Goal: Information Seeking & Learning: Learn about a topic

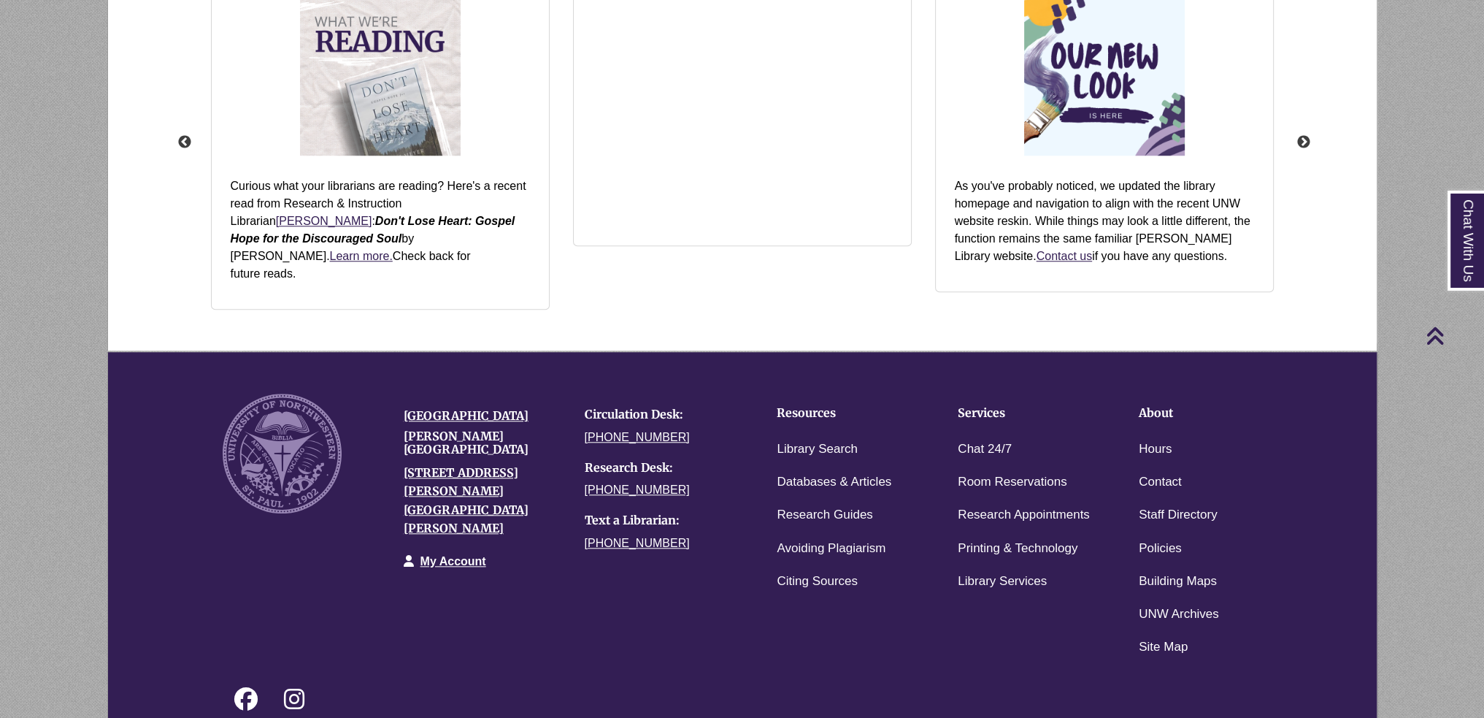
scroll to position [1887, 0]
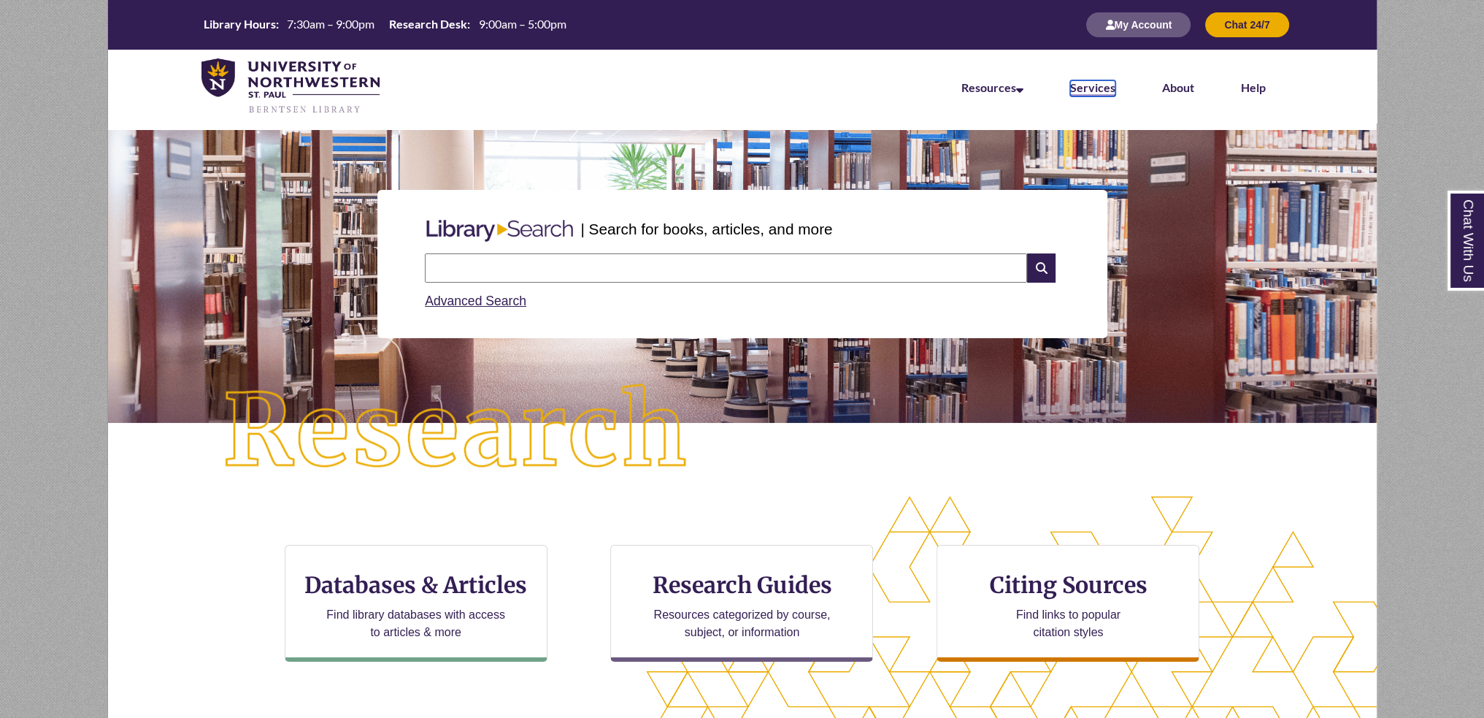
click at [1089, 81] on link "Services" at bounding box center [1092, 88] width 45 height 16
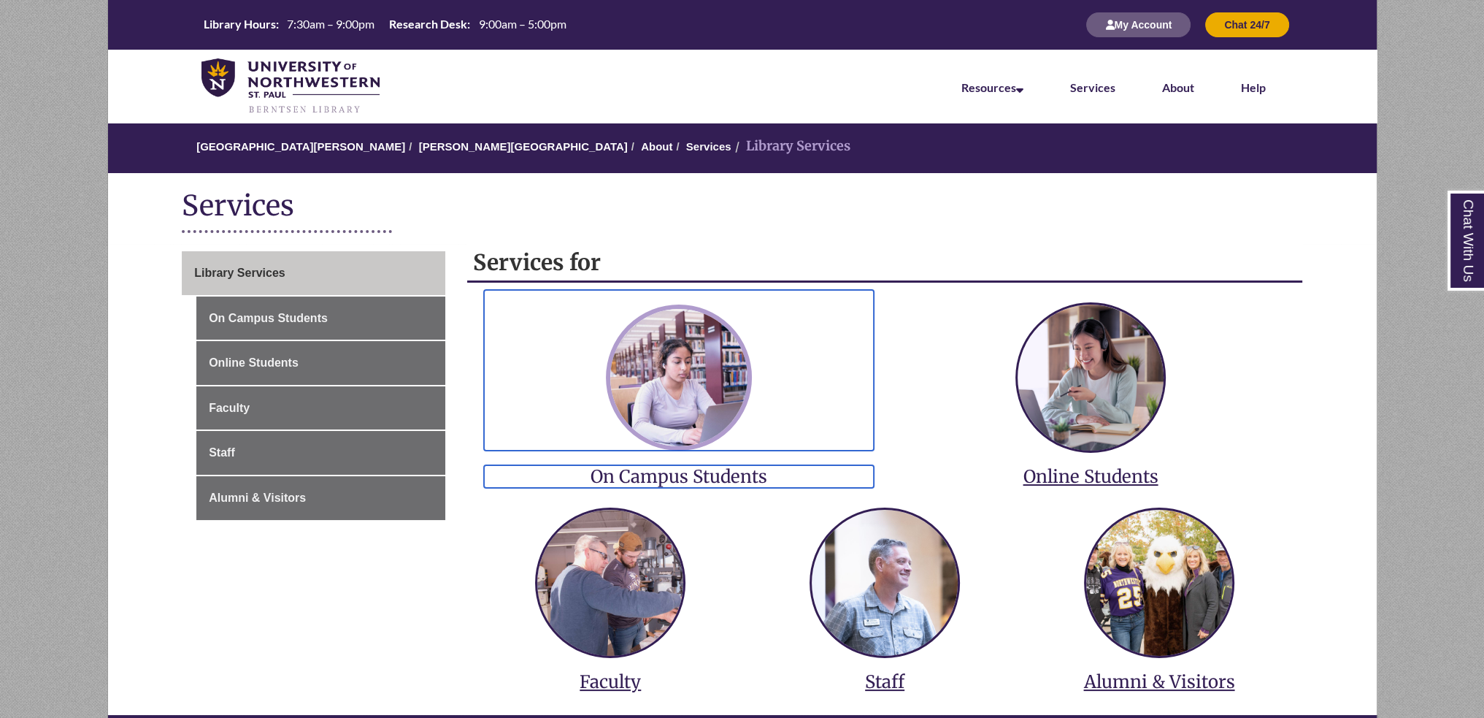
click at [667, 394] on img at bounding box center [679, 377] width 146 height 146
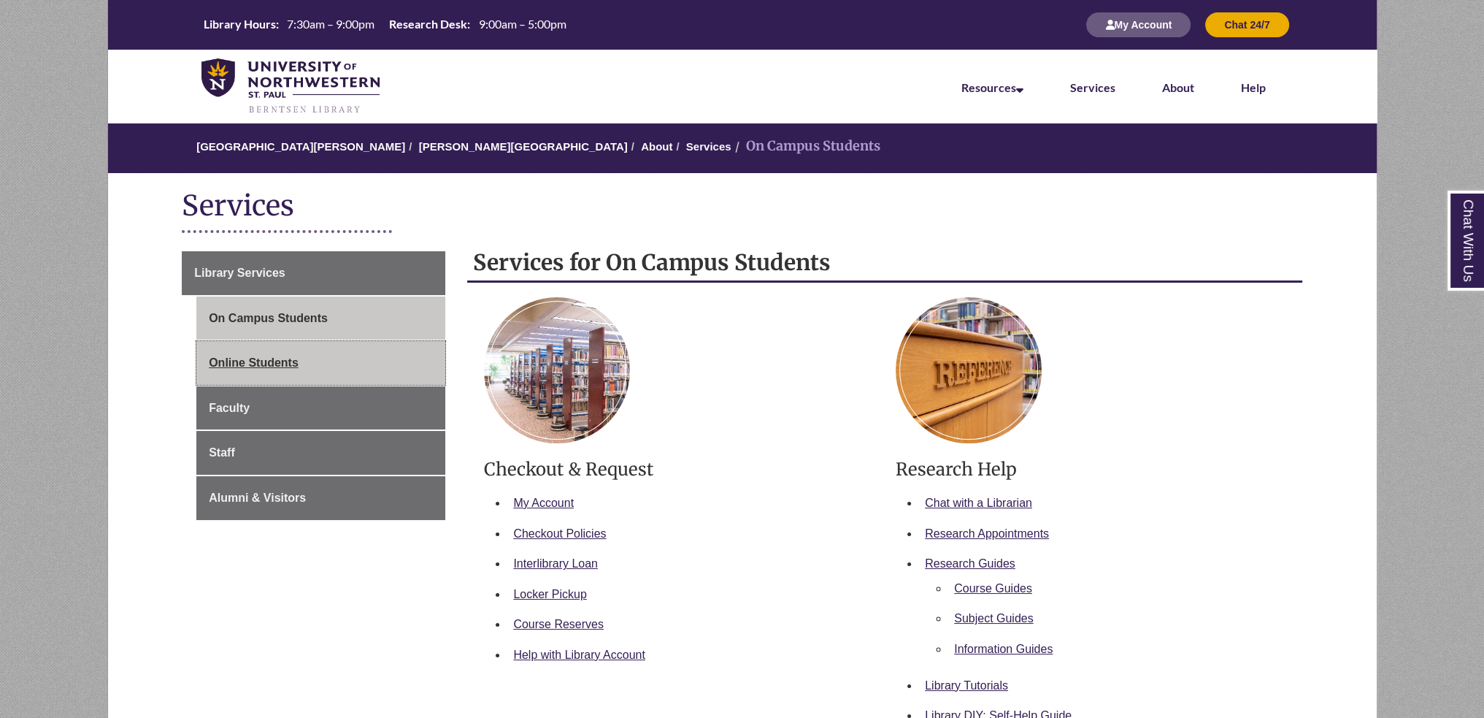
click at [288, 361] on link "Online Students" at bounding box center [320, 363] width 249 height 44
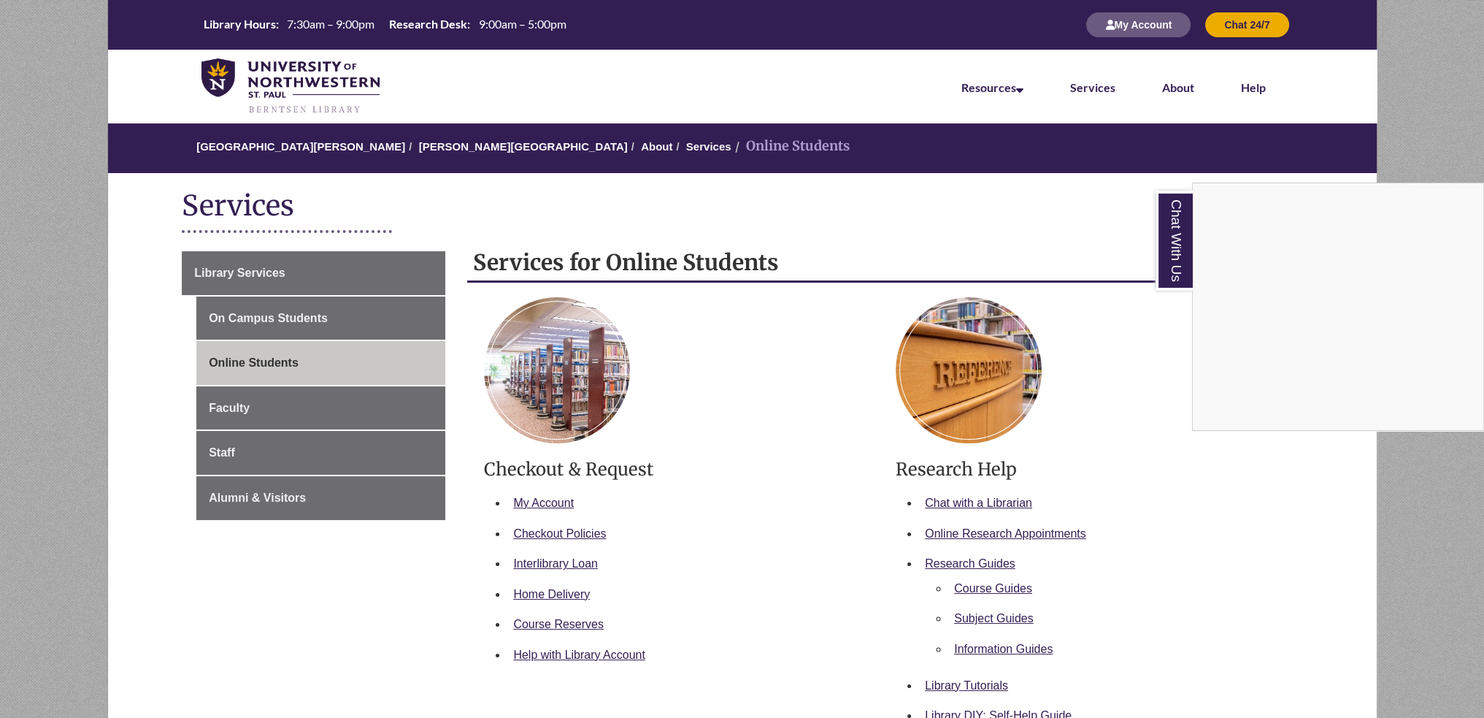
click at [335, 262] on div "Chat With Us" at bounding box center [742, 359] width 1484 height 718
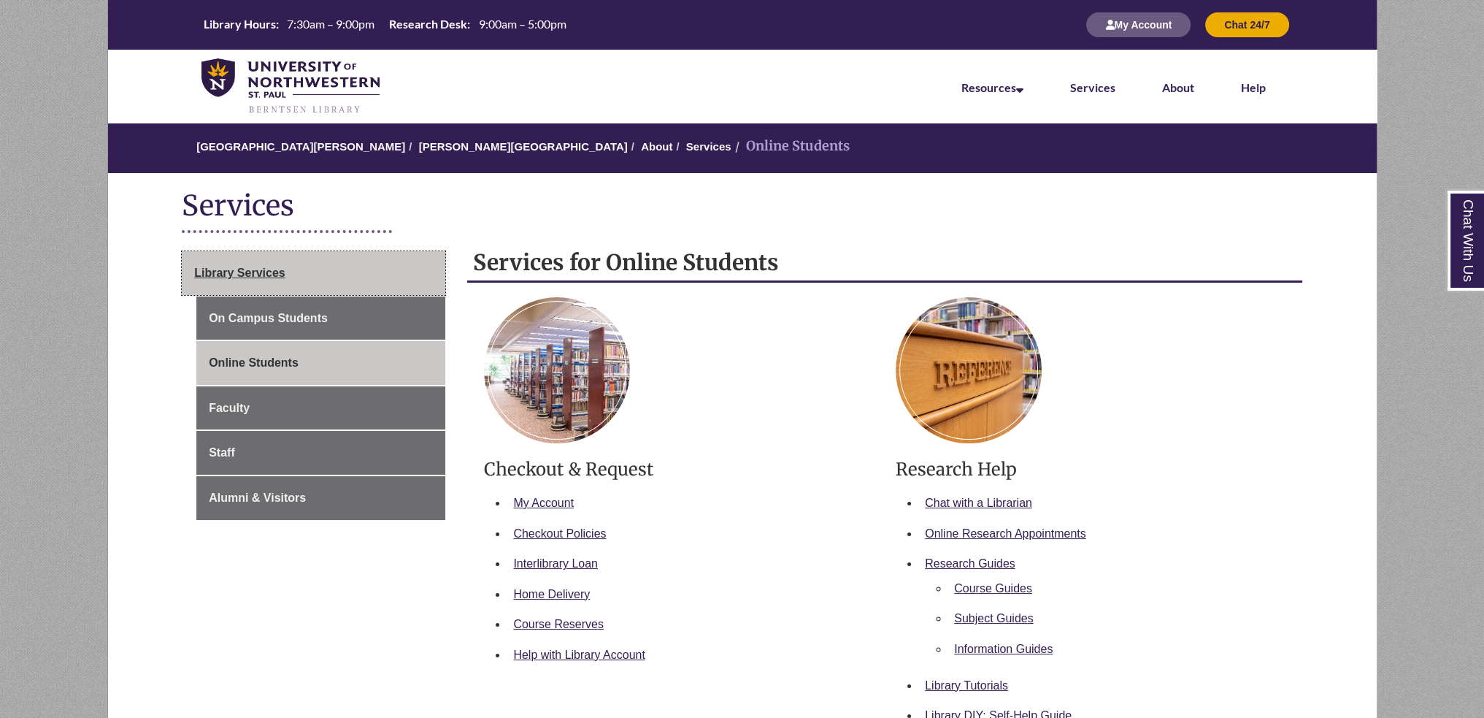
click at [321, 273] on link "Library Services" at bounding box center [314, 273] width 264 height 44
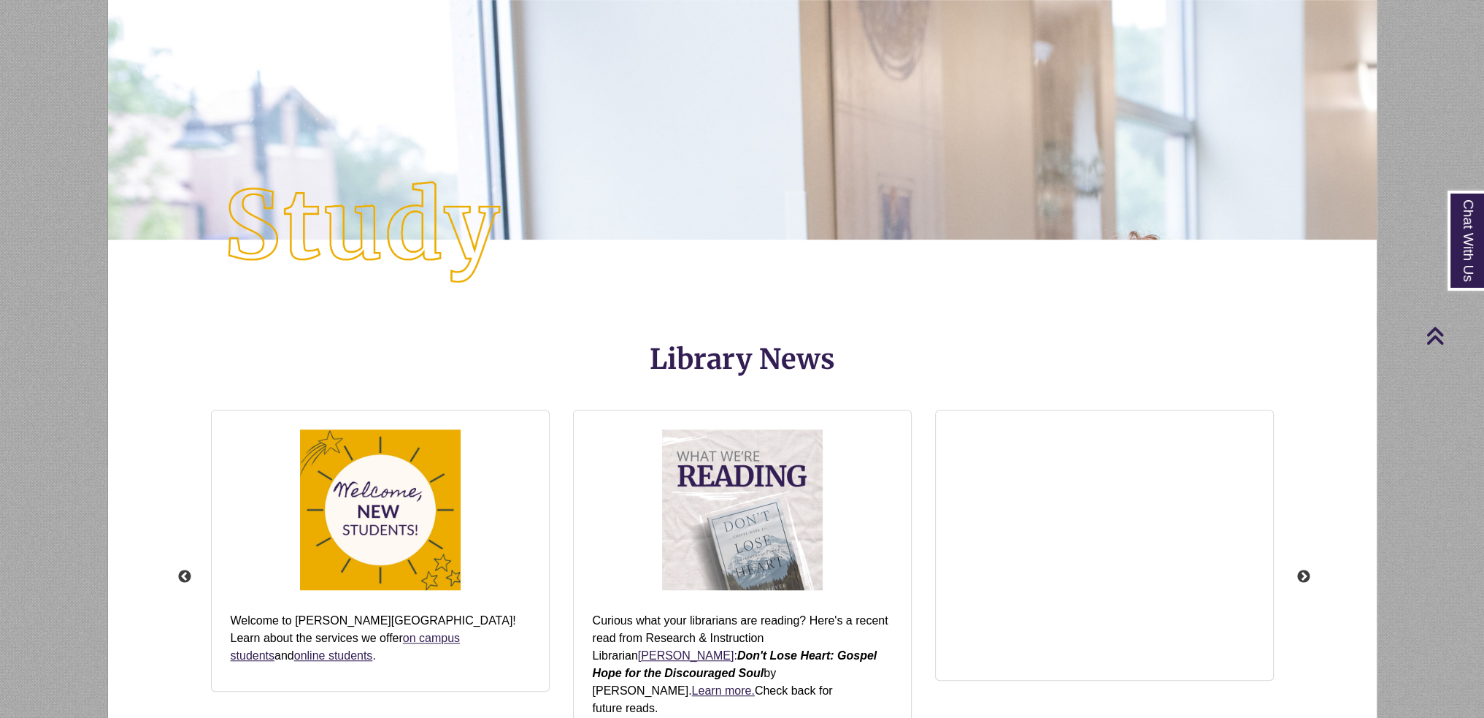
scroll to position [1533, 0]
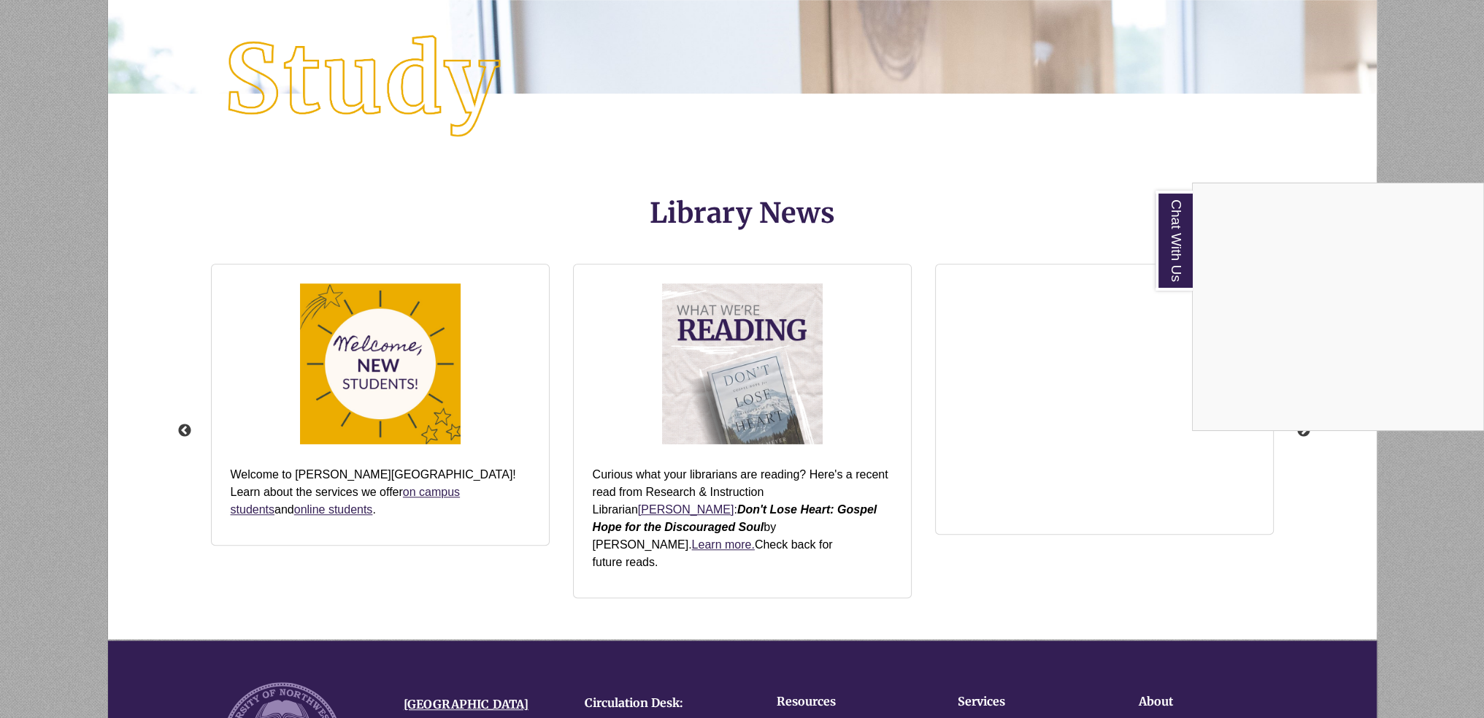
click at [1263, 561] on div "Chat With Us" at bounding box center [742, 359] width 1484 height 718
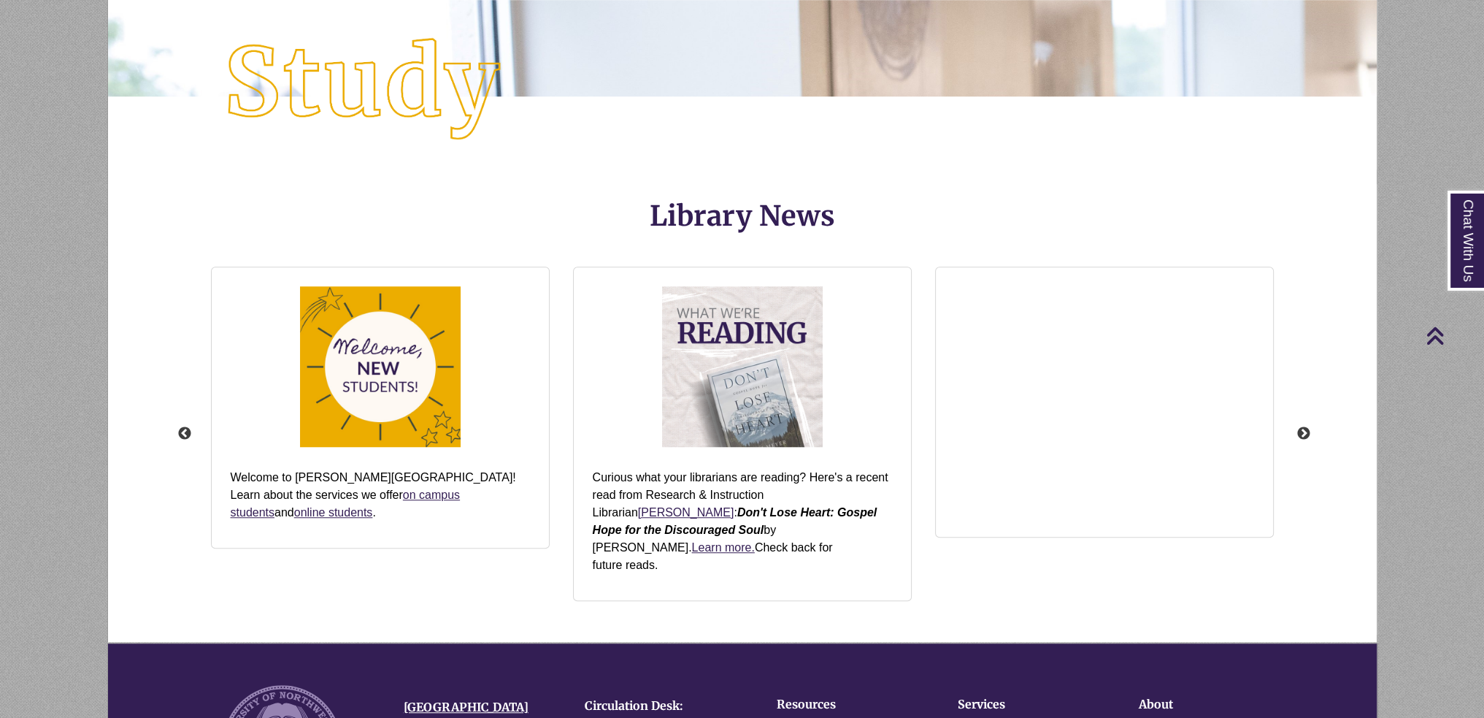
scroll to position [1887, 0]
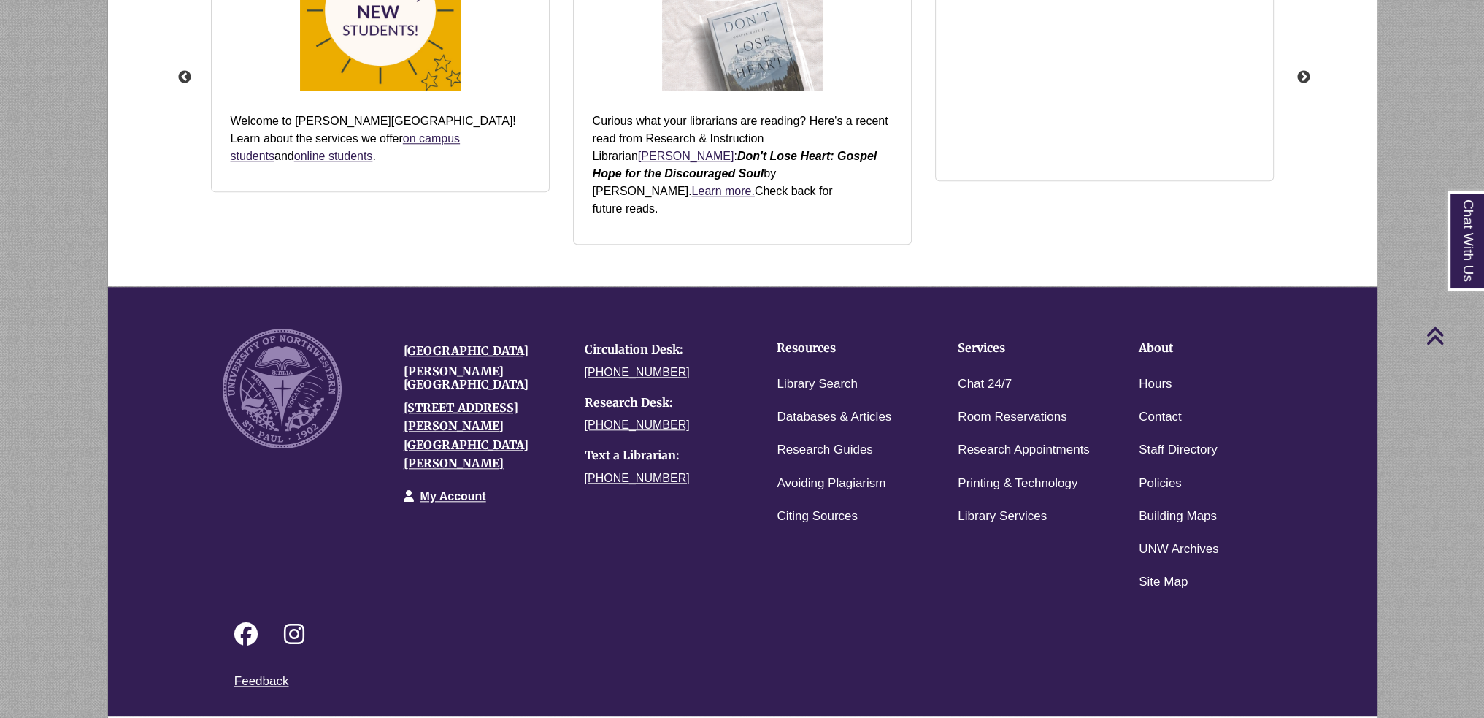
click at [1286, 717] on link "Login to LibApps" at bounding box center [1270, 725] width 60 height 9
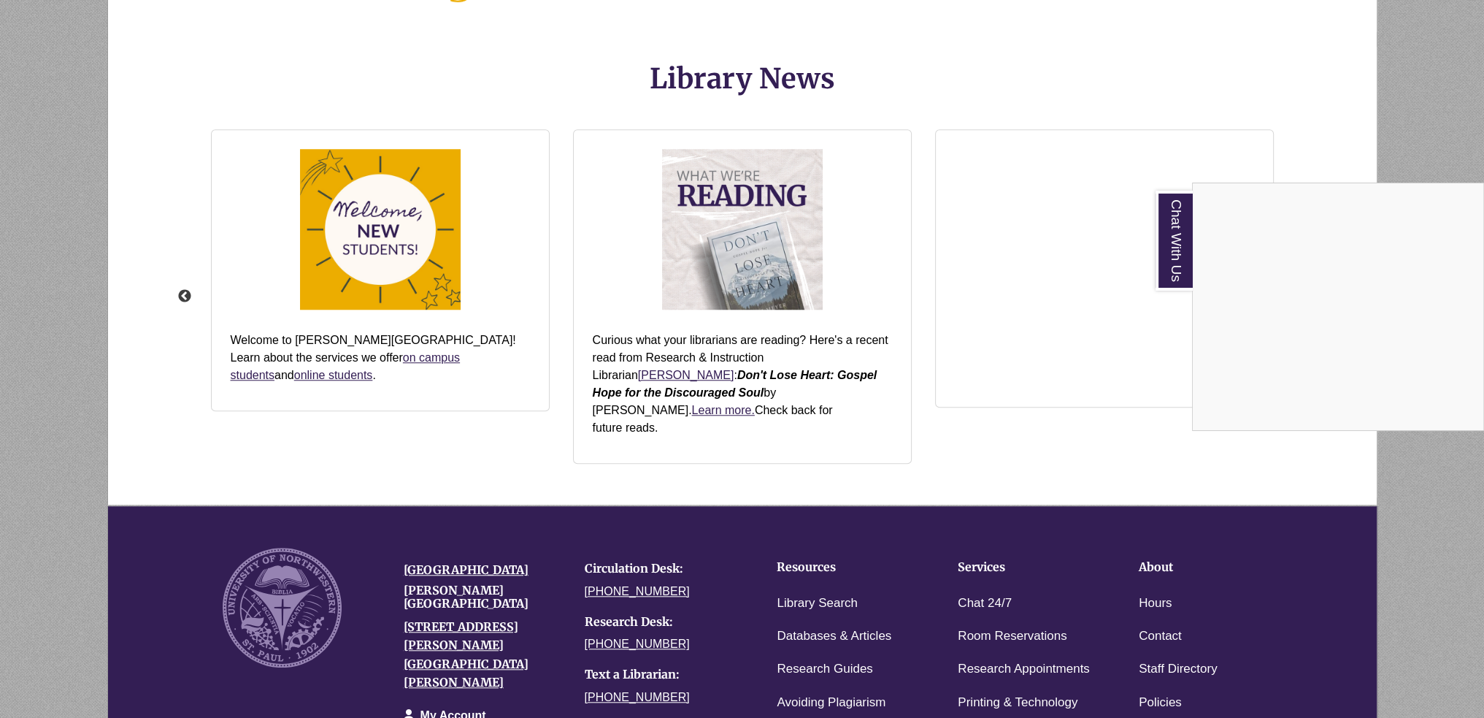
drag, startPoint x: 304, startPoint y: 488, endPoint x: 313, endPoint y: 489, distance: 8.8
click at [310, 489] on div "Chat With Us" at bounding box center [742, 359] width 1484 height 718
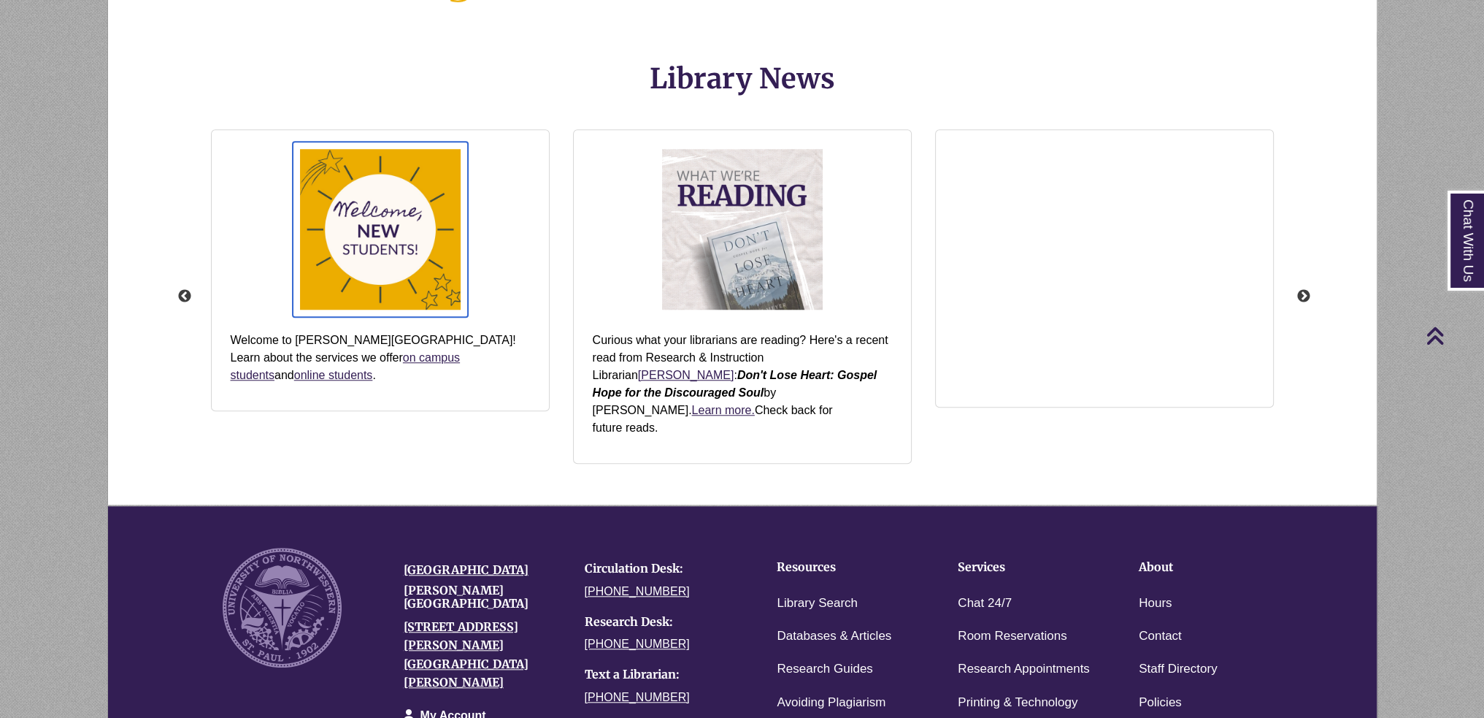
click at [415, 212] on img "slideshow" at bounding box center [380, 229] width 175 height 175
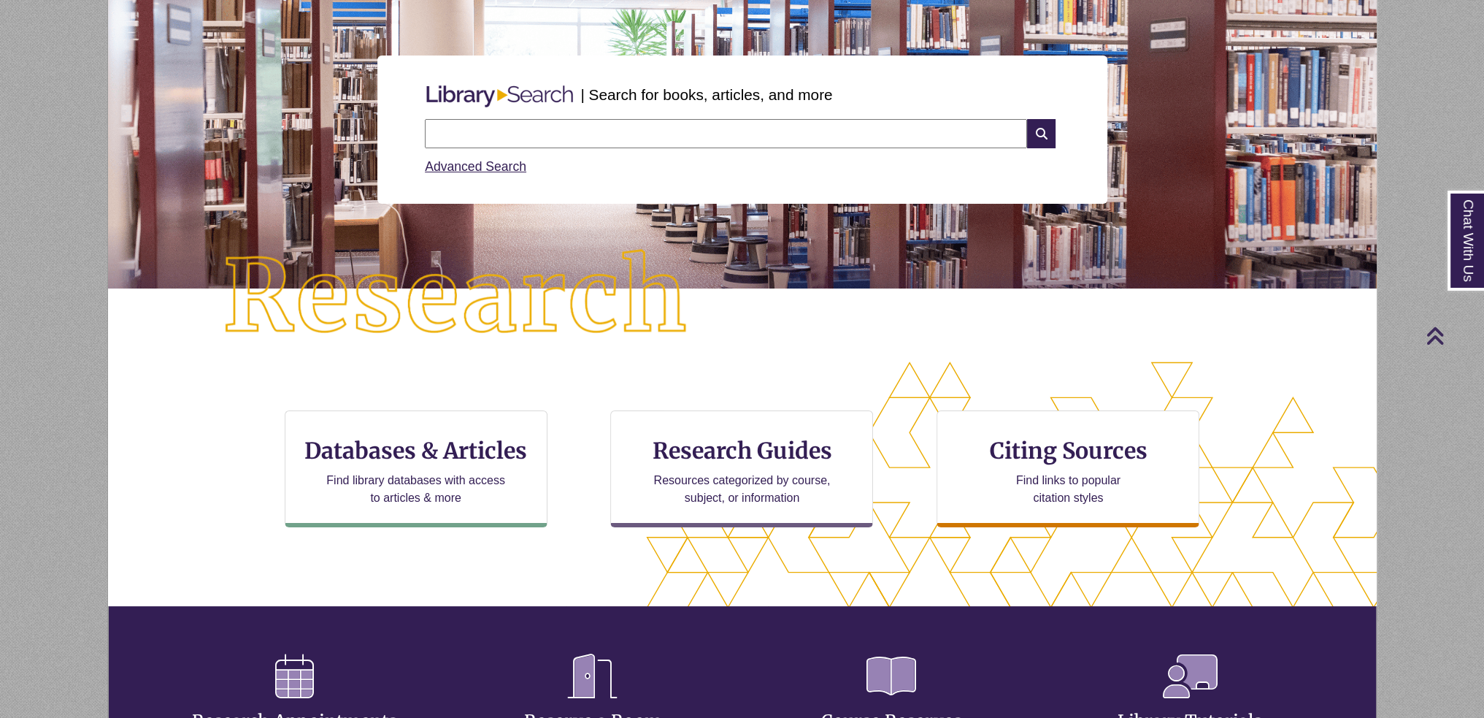
scroll to position [0, 0]
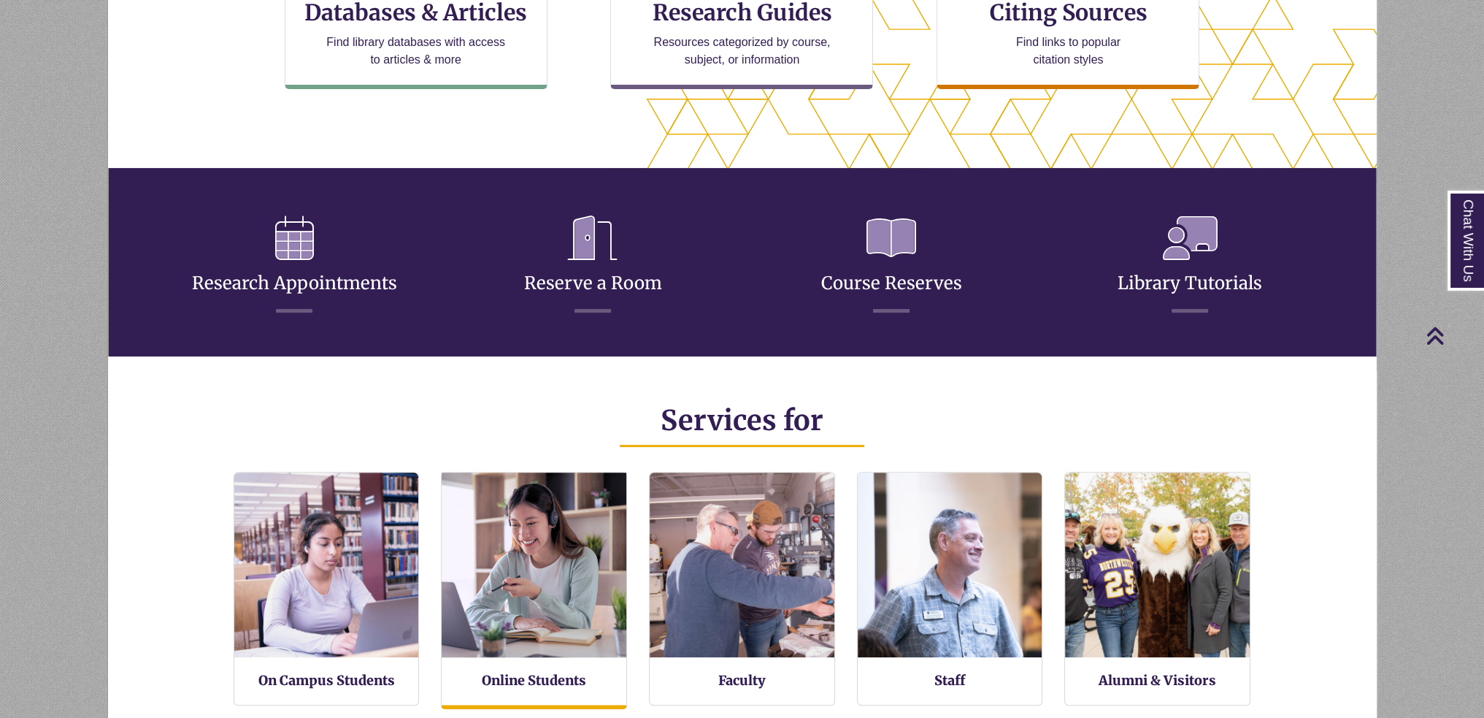
scroll to position [345, 1269]
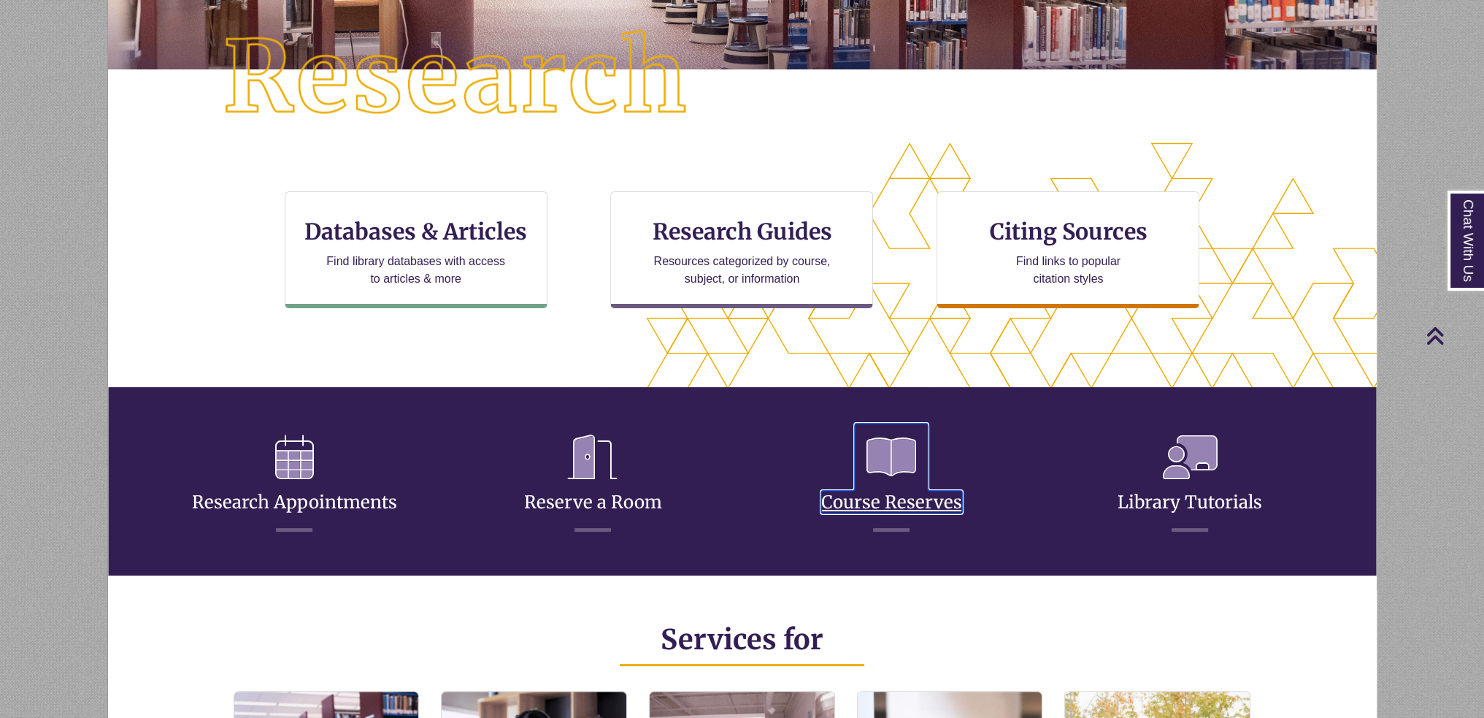
click at [925, 502] on link "Course Reserves" at bounding box center [891, 485] width 141 height 58
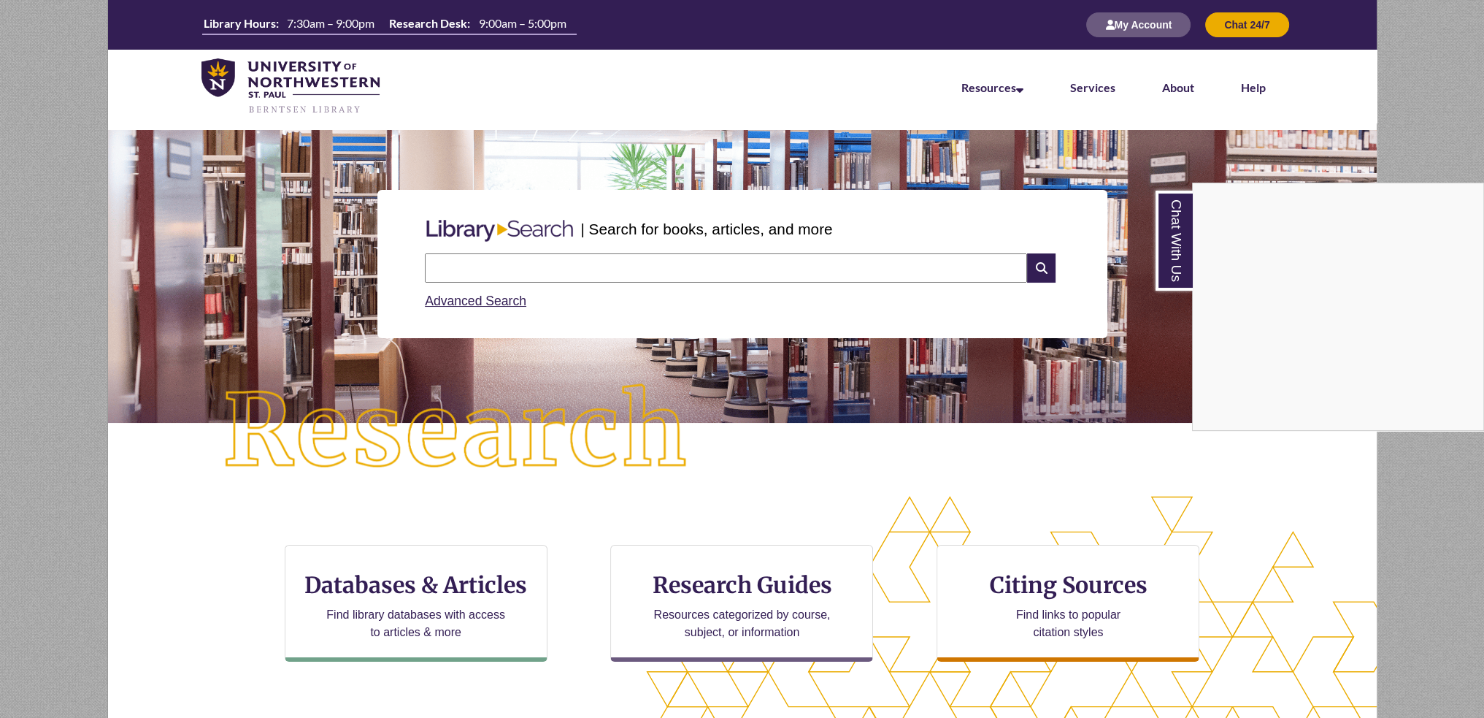
drag, startPoint x: 429, startPoint y: 14, endPoint x: 291, endPoint y: 33, distance: 139.3
click at [290, 38] on div "Chat With Us" at bounding box center [742, 359] width 1484 height 718
click at [364, 598] on div "Chat With Us" at bounding box center [742, 359] width 1484 height 718
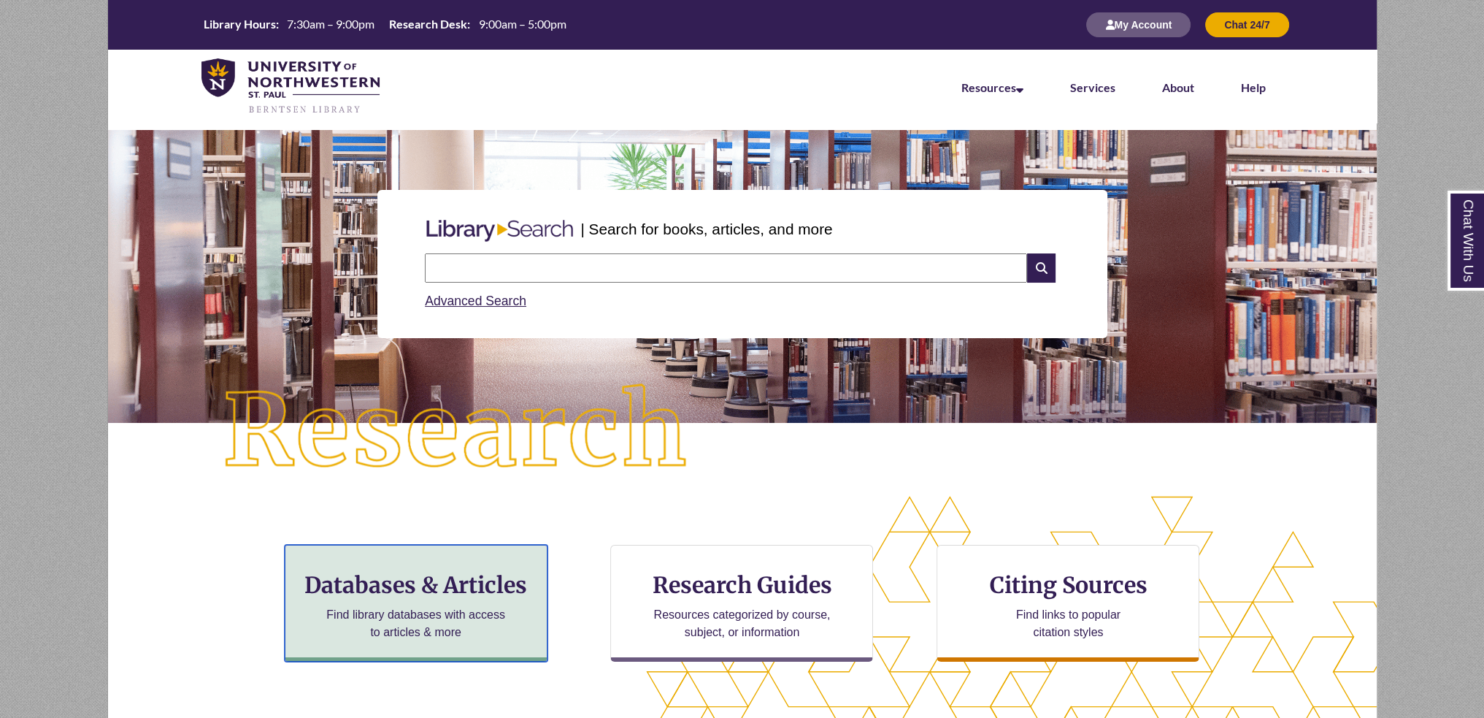
click at [364, 598] on div "Databases & Articles Find library databases with access to articles & more" at bounding box center [416, 603] width 263 height 117
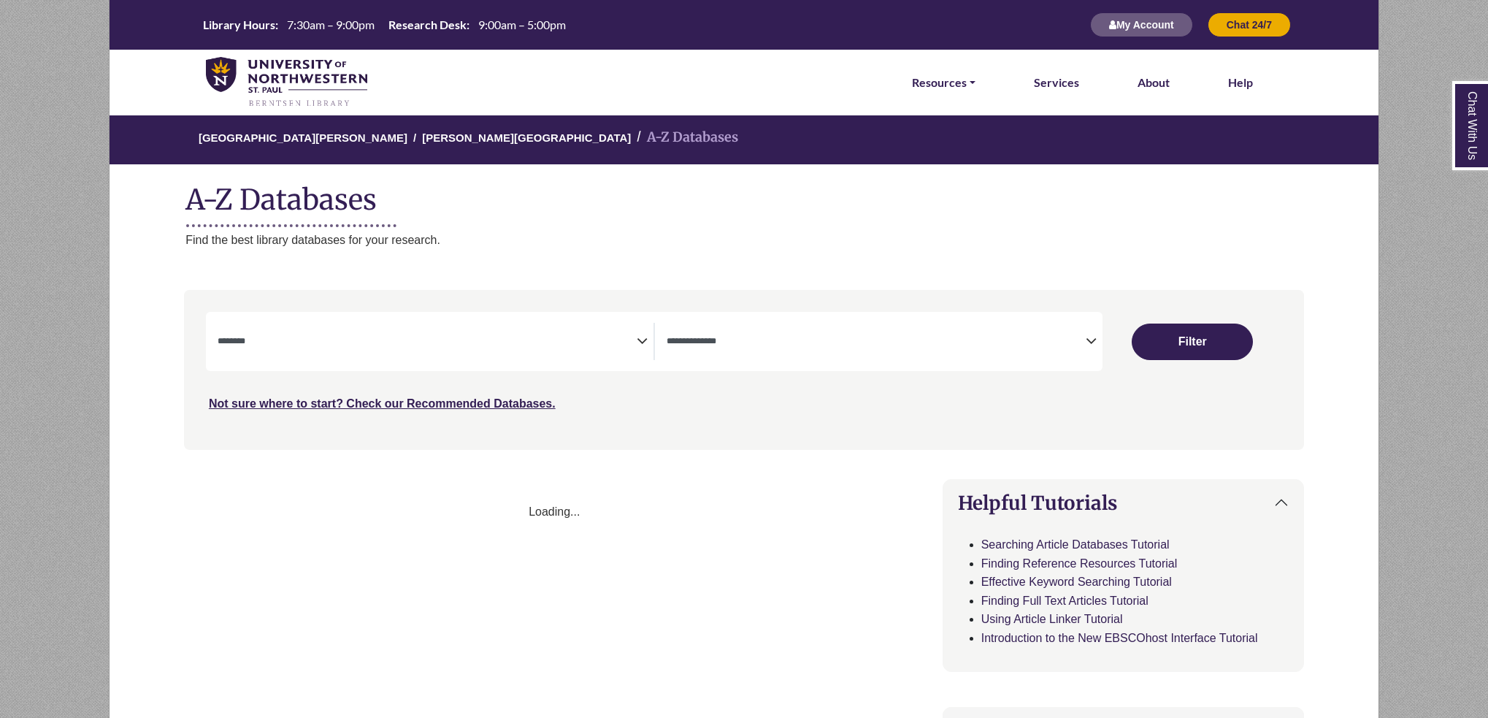
select select "Database Subject Filter"
select select "Database Types Filter"
select select "Database Subject Filter"
select select "Database Types Filter"
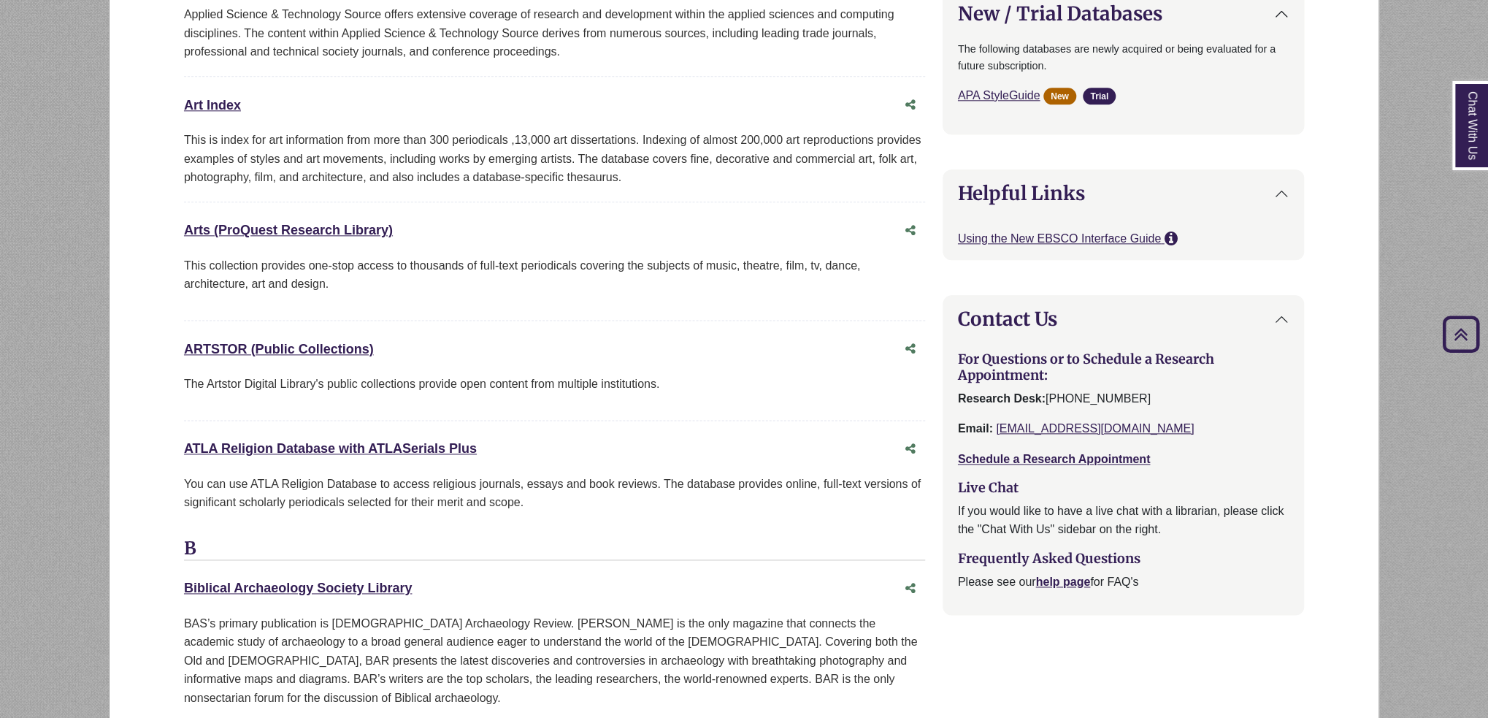
scroll to position [1168, 0]
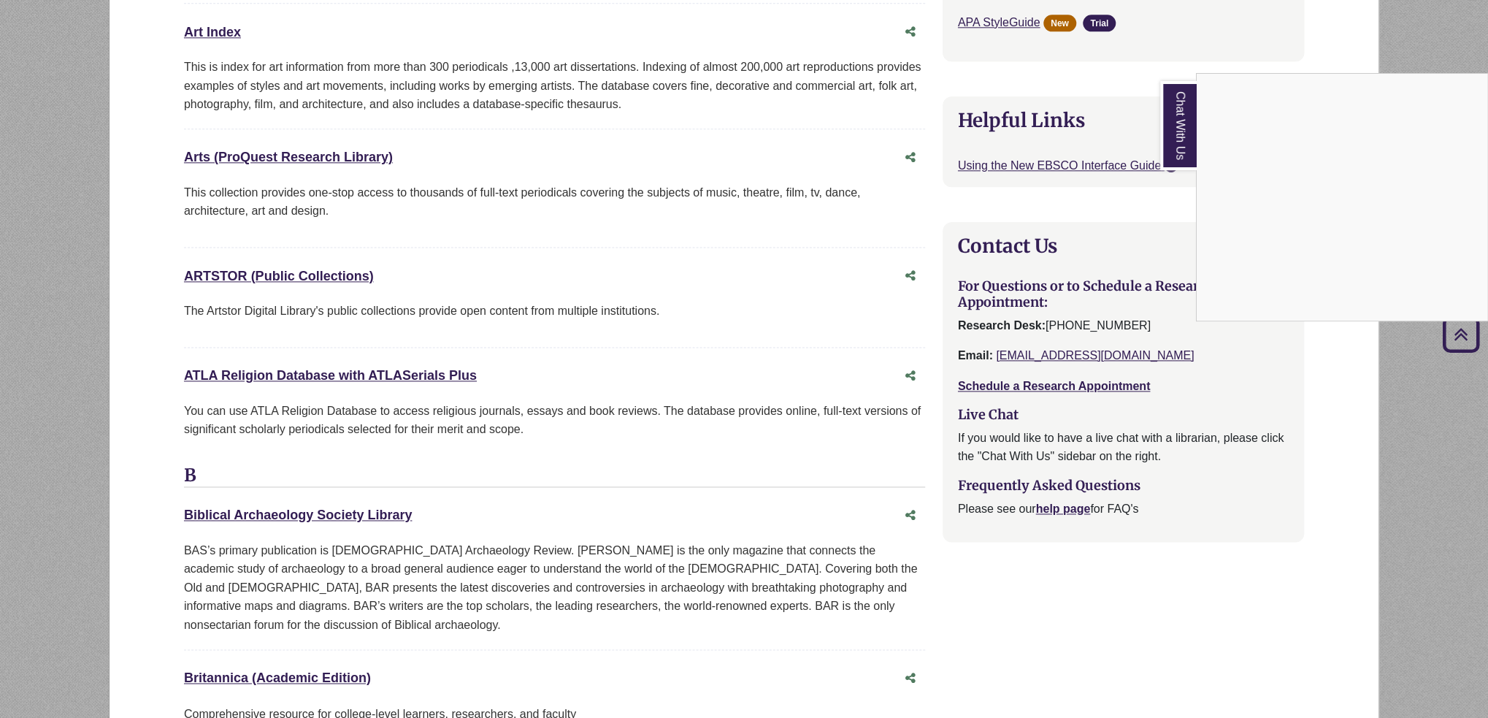
click at [1049, 534] on div "Chat With Us" at bounding box center [744, 359] width 1488 height 718
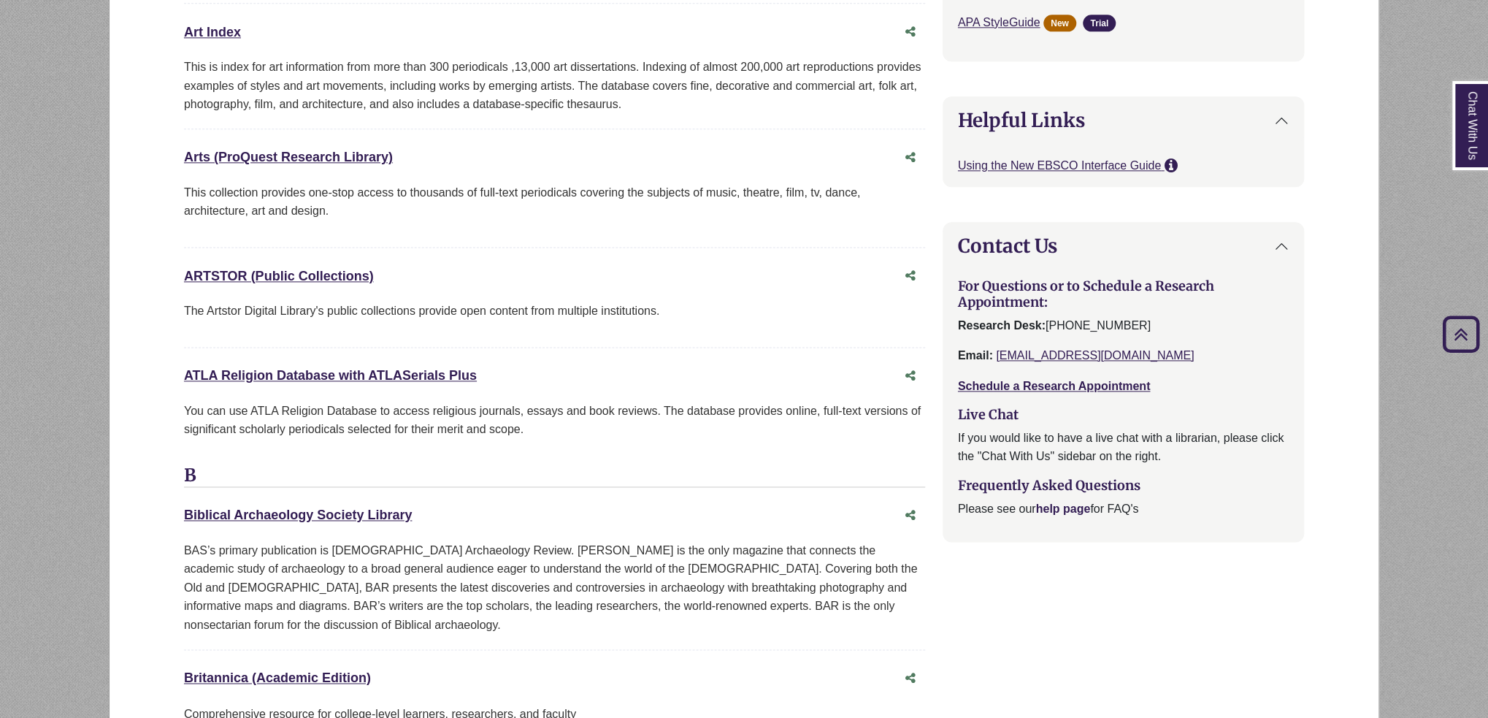
click at [1052, 511] on link "help page" at bounding box center [1062, 508] width 55 height 12
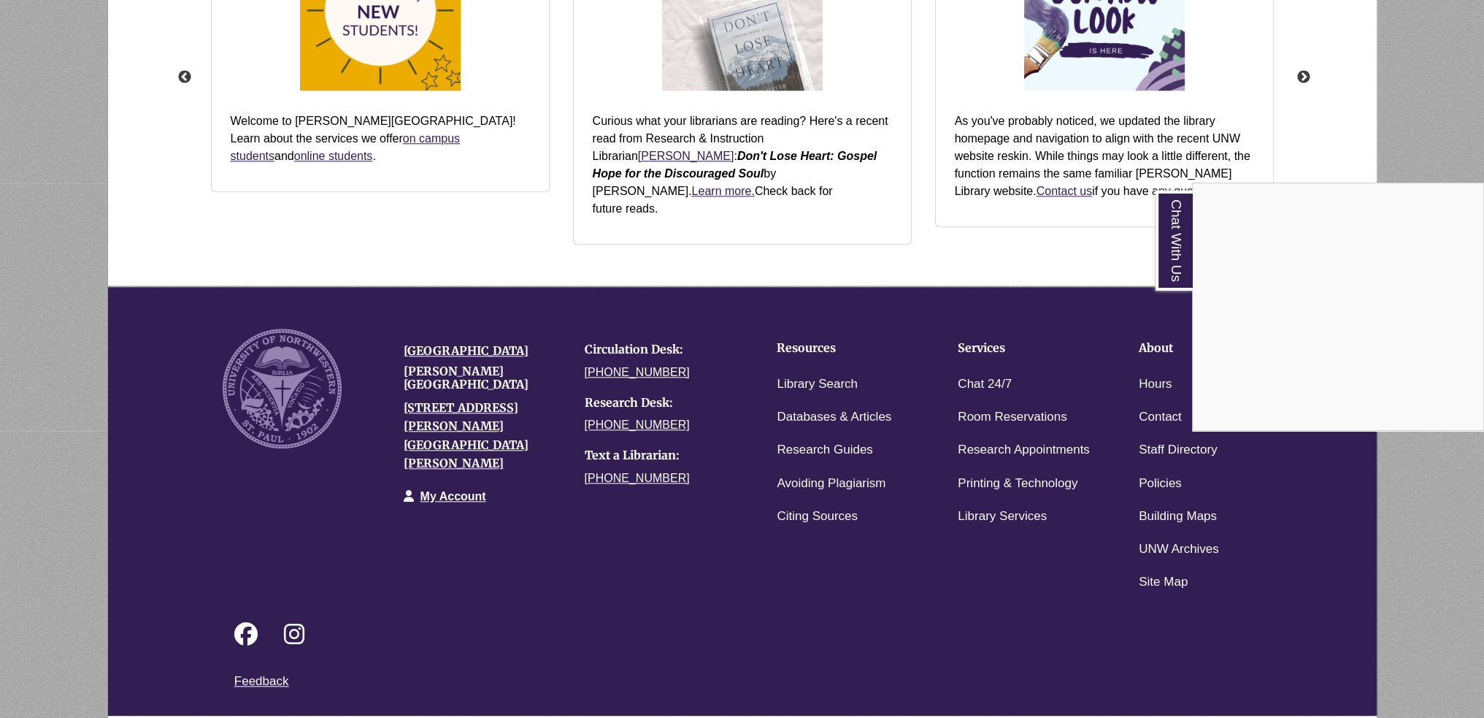
scroll to position [1595, 0]
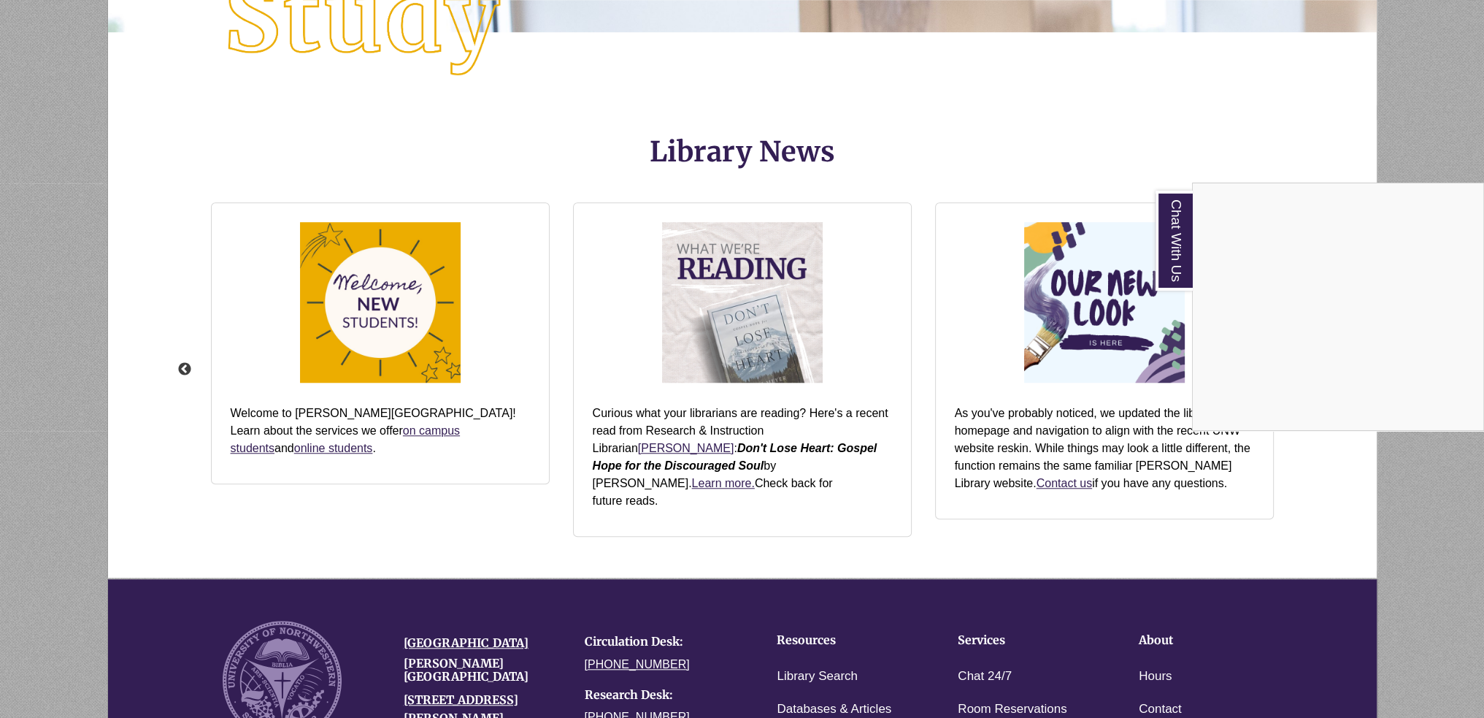
drag, startPoint x: 492, startPoint y: 656, endPoint x: 543, endPoint y: 207, distance: 452.7
click at [543, 207] on div "Chat With Us" at bounding box center [742, 359] width 1484 height 718
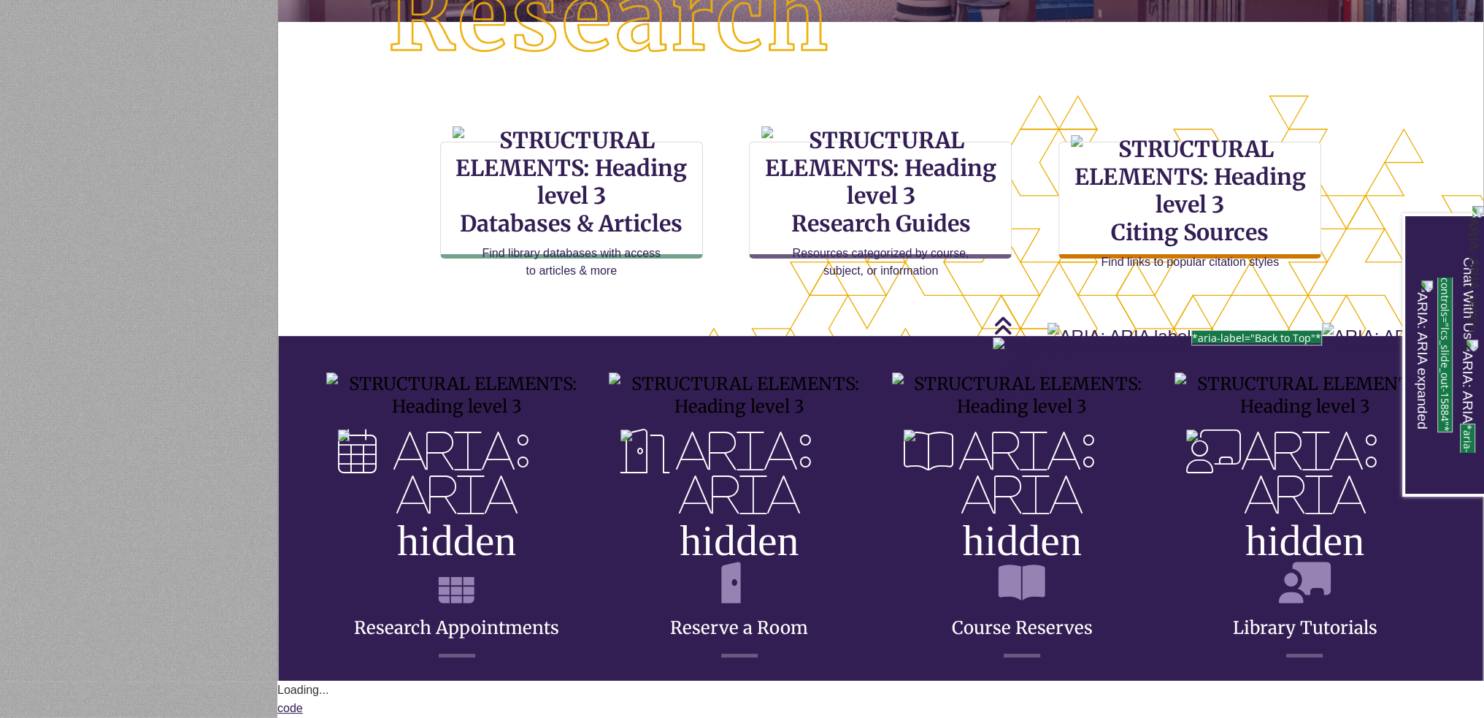
scroll to position [7, 7]
click at [419, 270] on div "CTA Buttons Databases & Articles Find library databases with access to articles…" at bounding box center [880, 212] width 963 height 140
click at [587, 554] on h3 "Reserve a Room" at bounding box center [456, 514] width 261 height 285
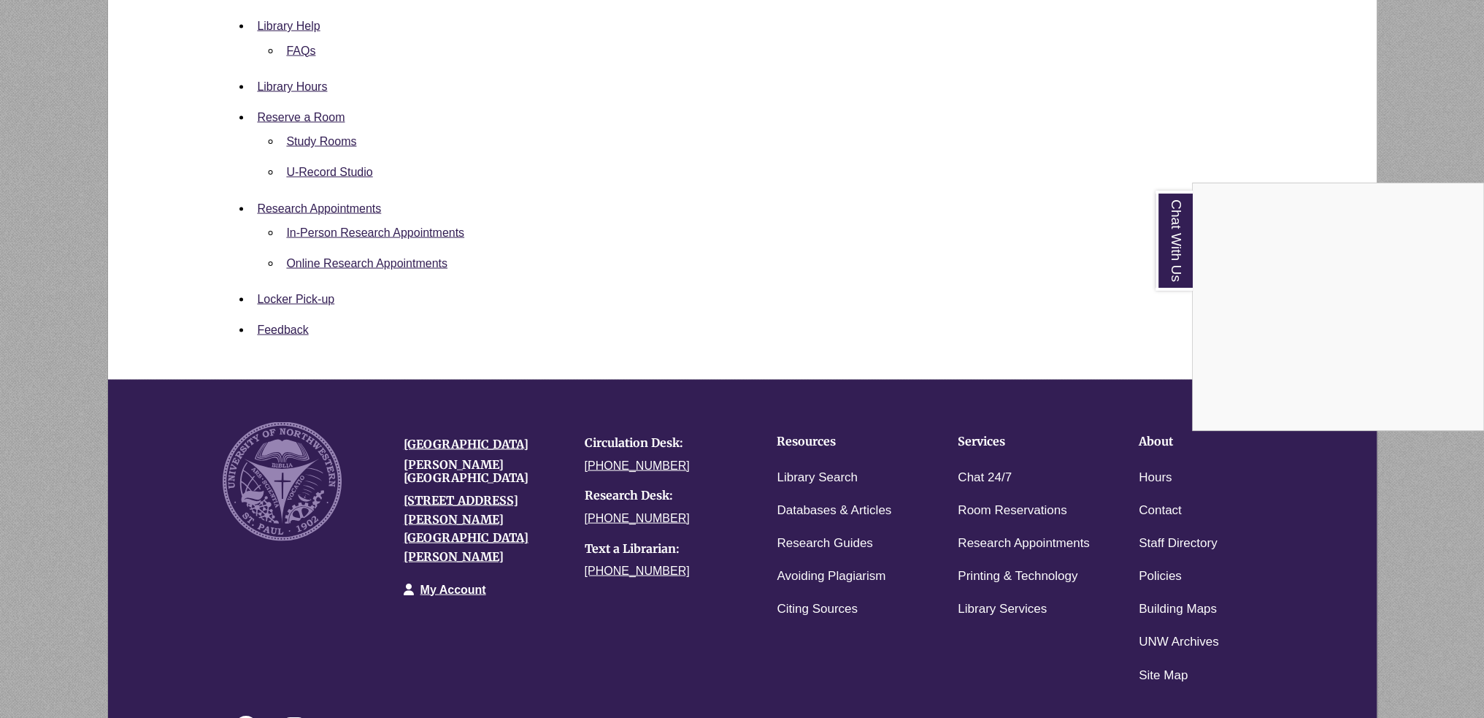
scroll to position [3992, 0]
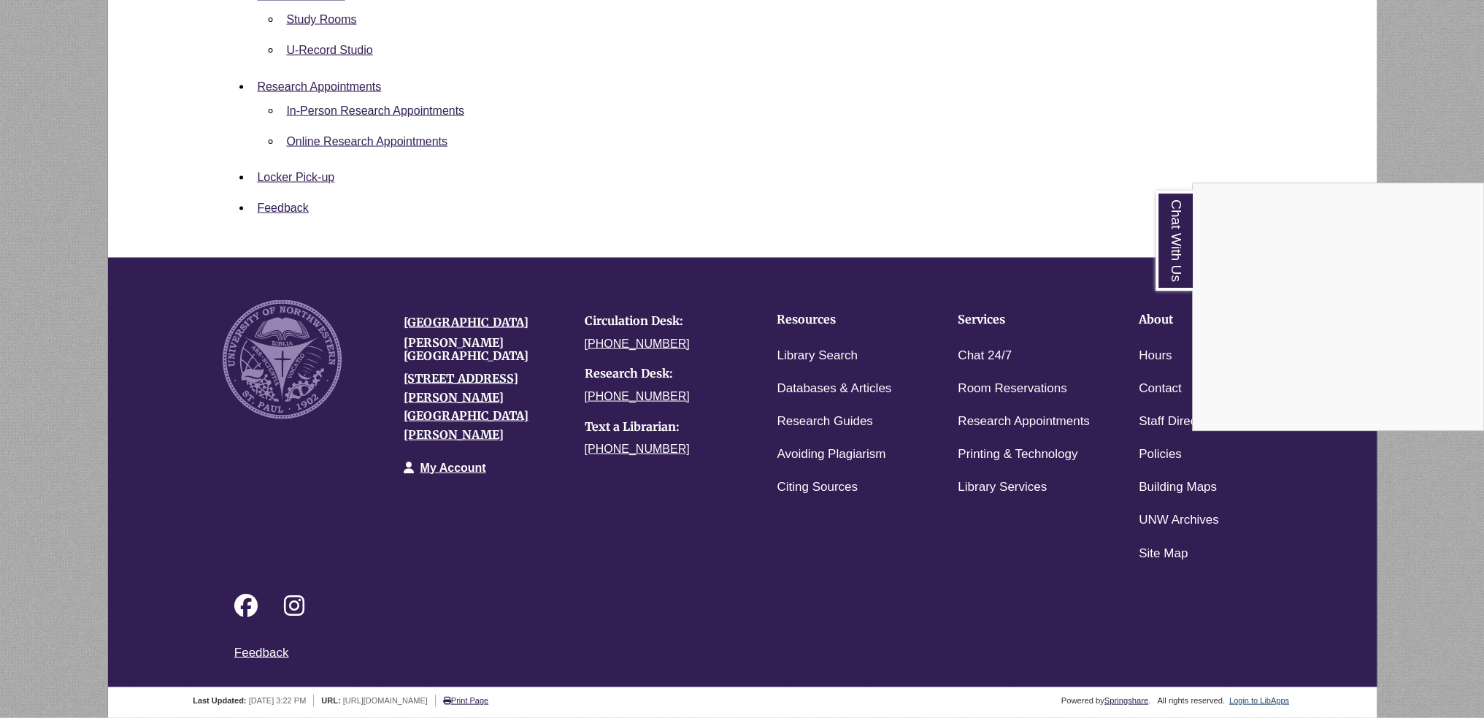
click at [723, 624] on div "Chat With Us" at bounding box center [742, 359] width 1484 height 718
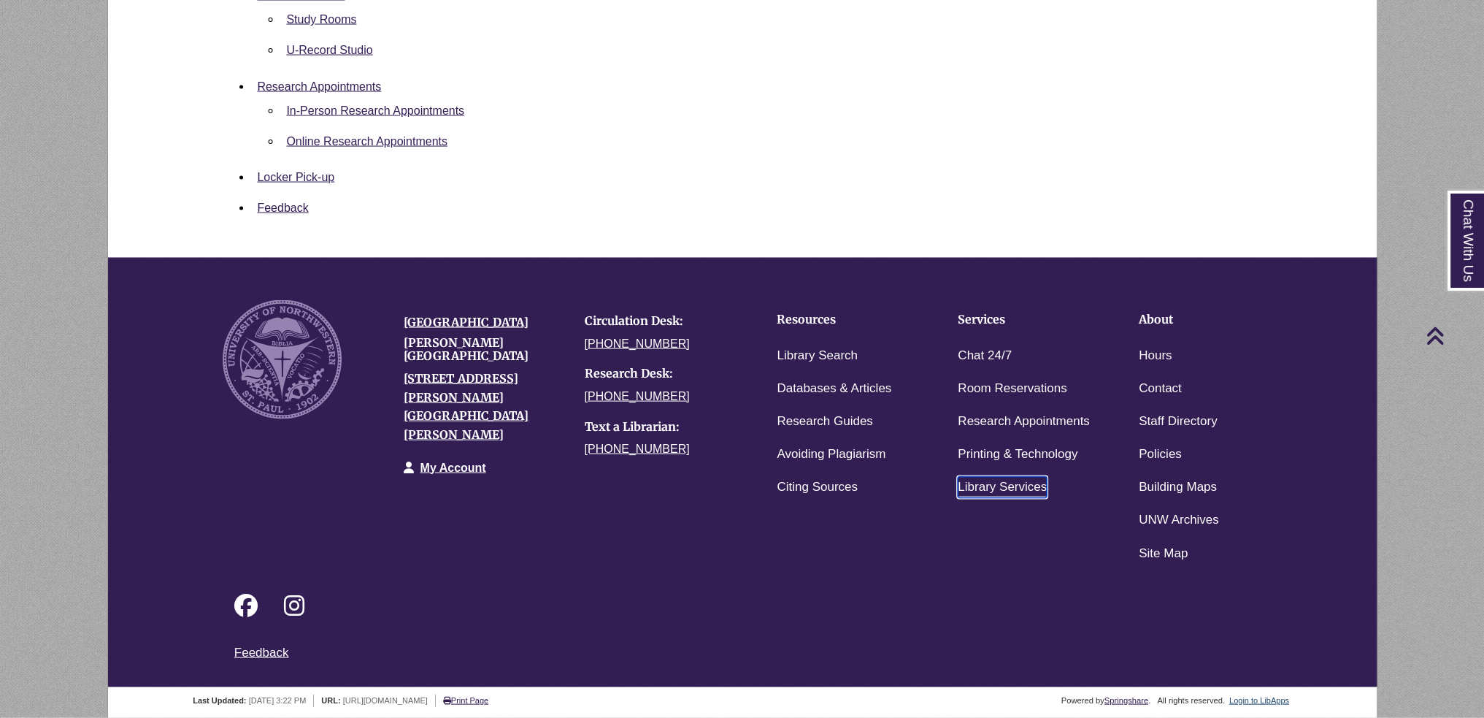
click at [1004, 479] on link "Library Services" at bounding box center [1002, 487] width 89 height 21
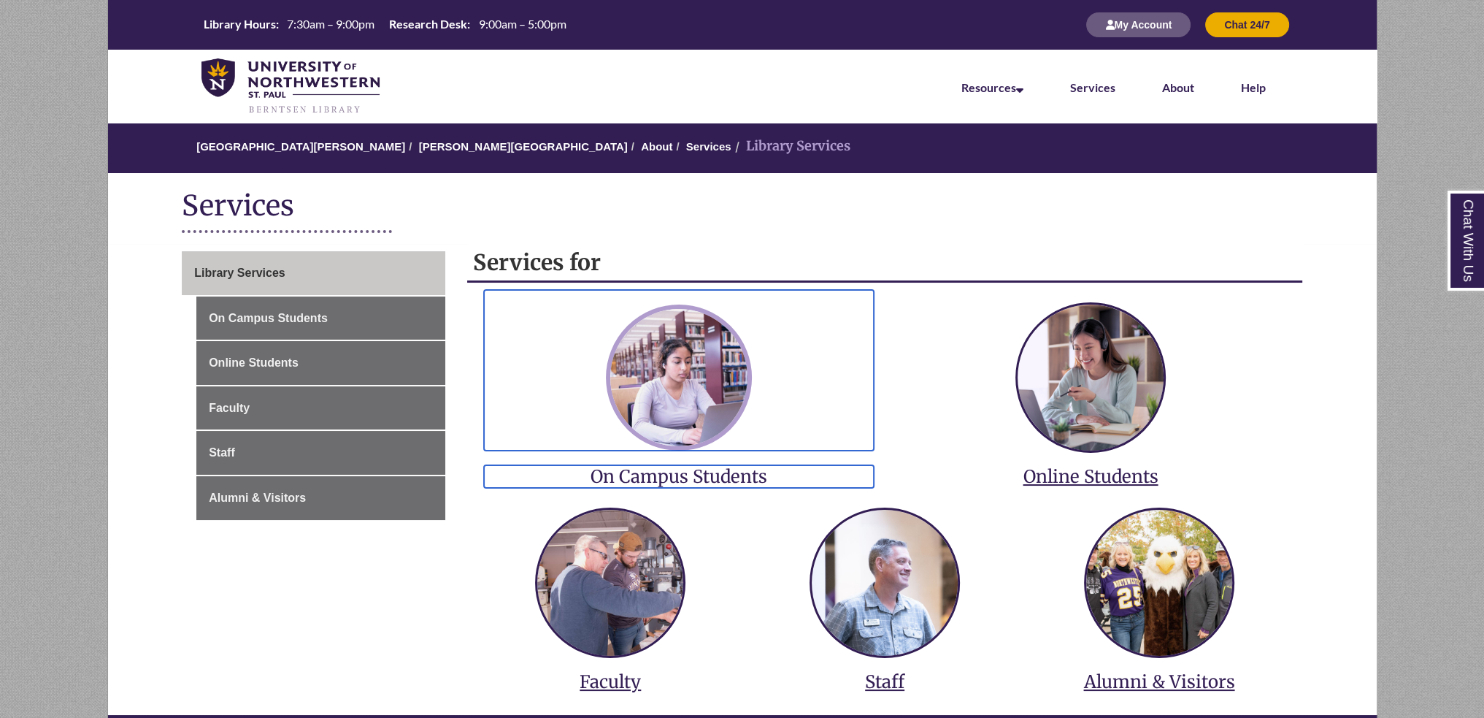
click at [692, 348] on img at bounding box center [679, 377] width 146 height 146
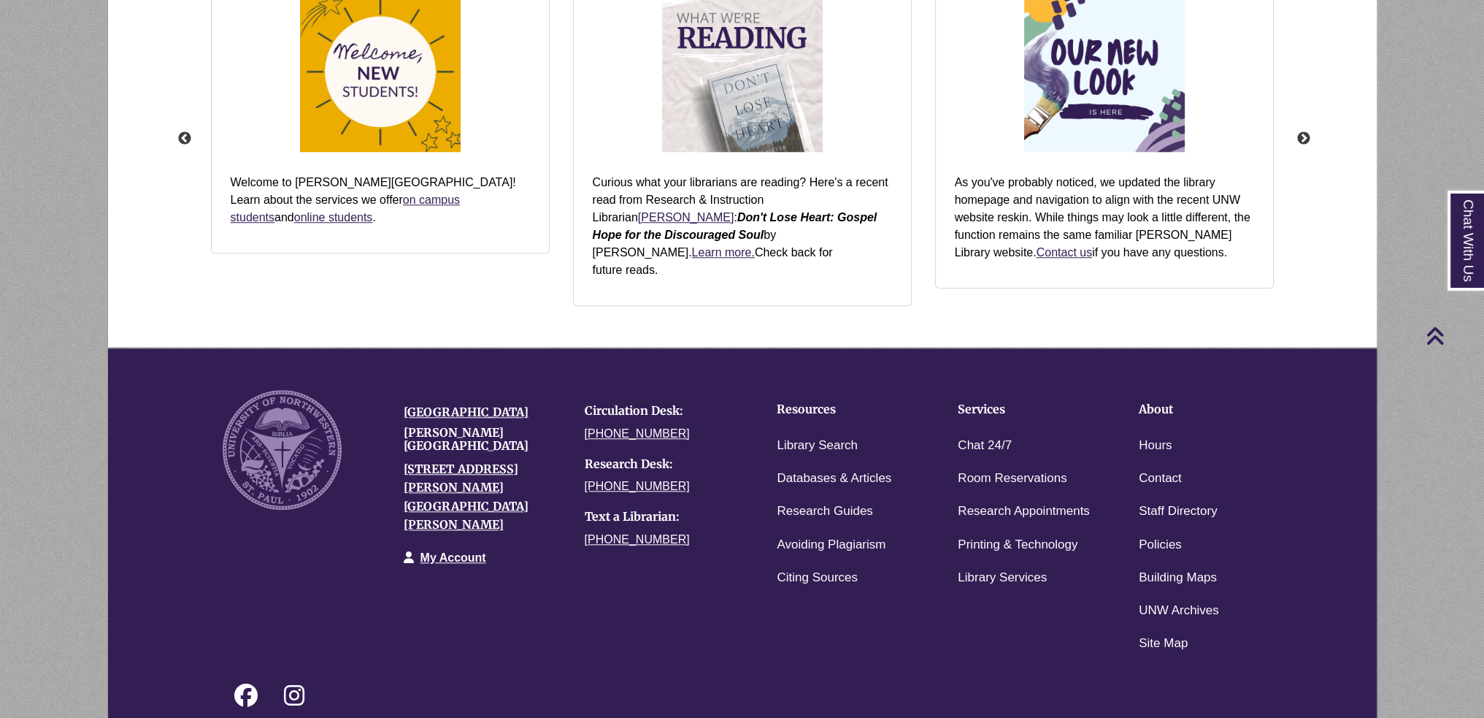
scroll to position [1887, 0]
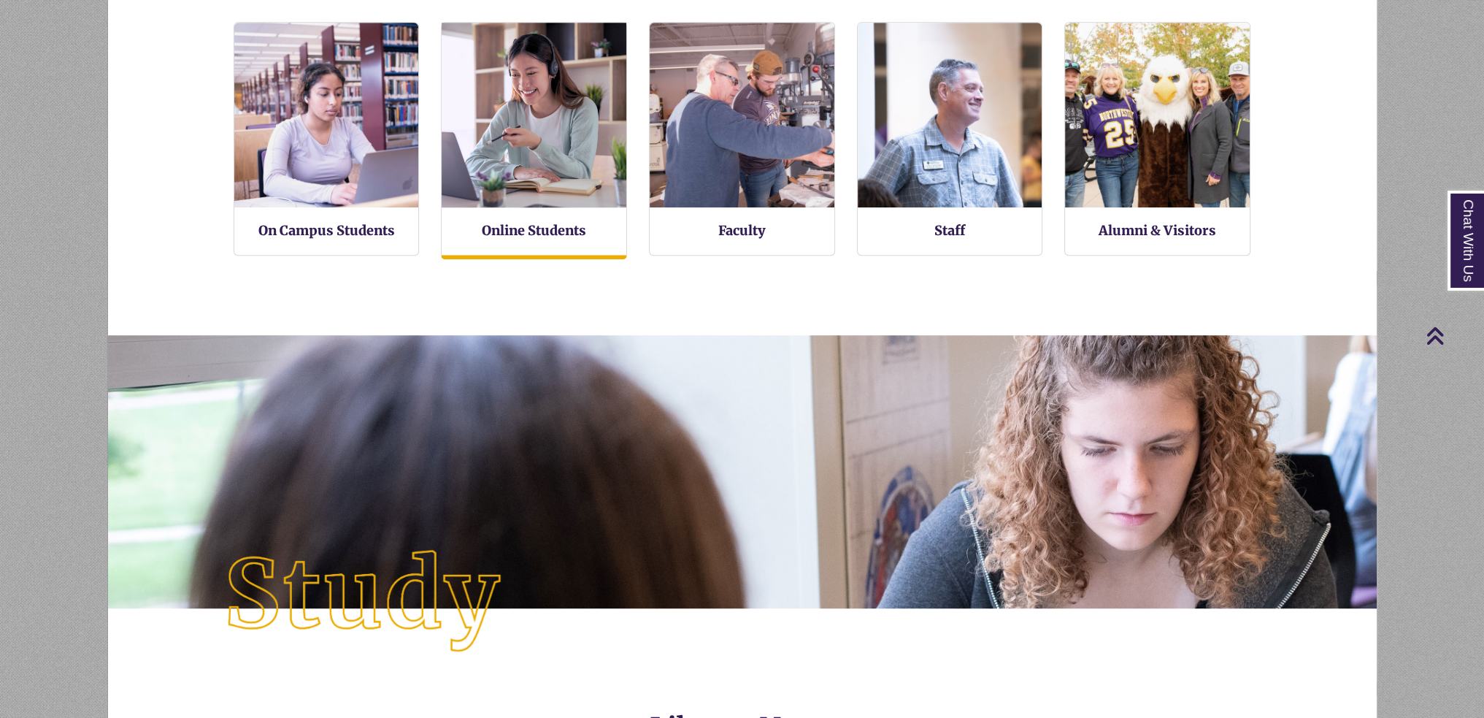
scroll to position [1241, 0]
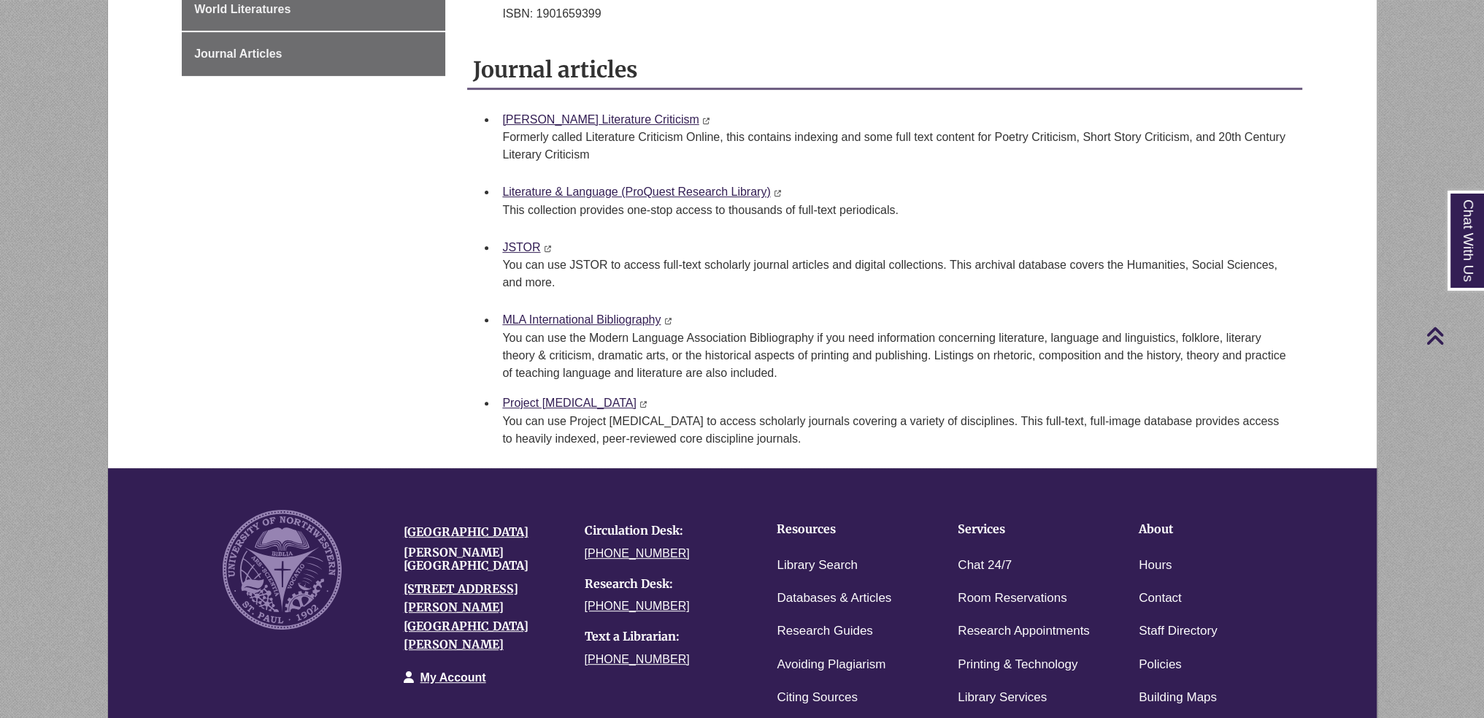
scroll to position [803, 0]
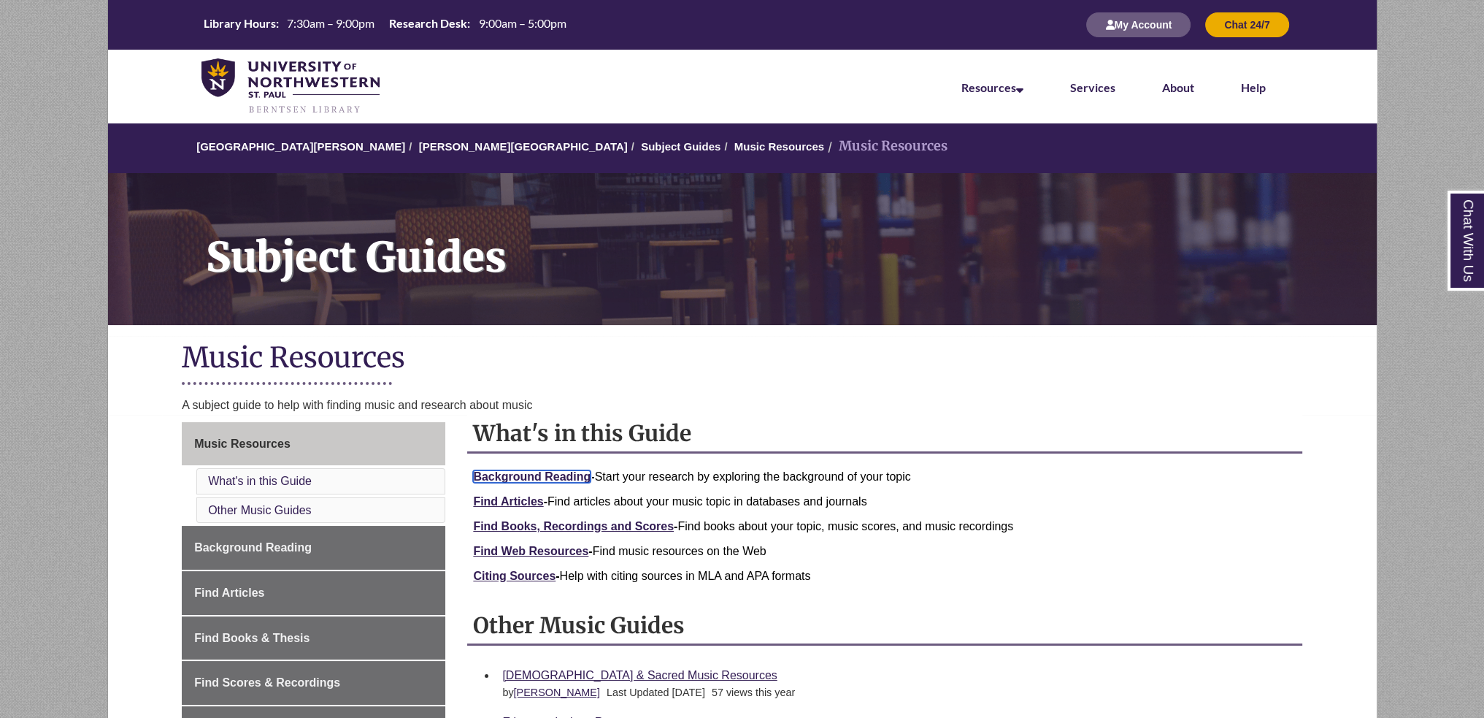
click at [543, 475] on link "Background Reading" at bounding box center [532, 476] width 118 height 12
click at [516, 498] on link "Find Articles" at bounding box center [508, 501] width 70 height 12
click at [505, 522] on link "Find Books, Recordings and Scores" at bounding box center [573, 526] width 201 height 12
click at [526, 579] on link "Citing Sources" at bounding box center [514, 576] width 83 height 12
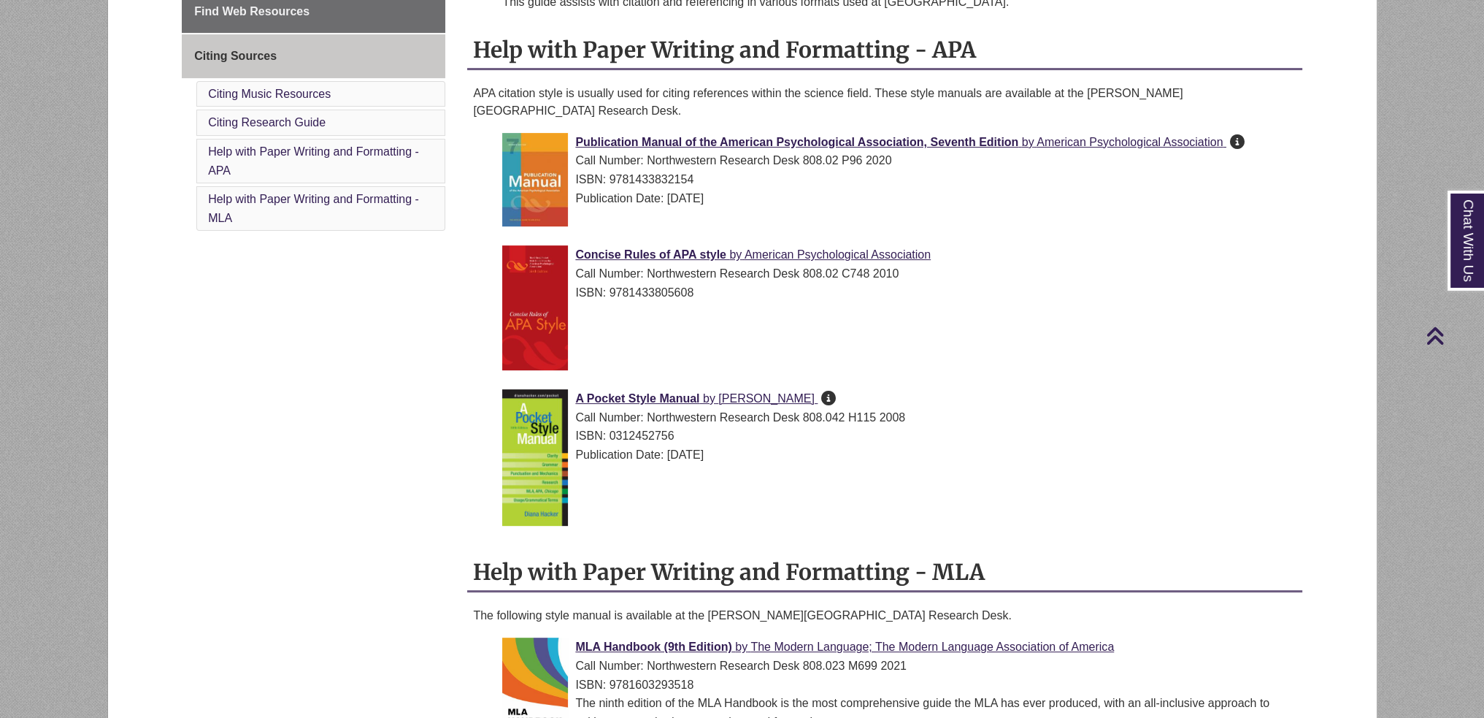
scroll to position [365, 0]
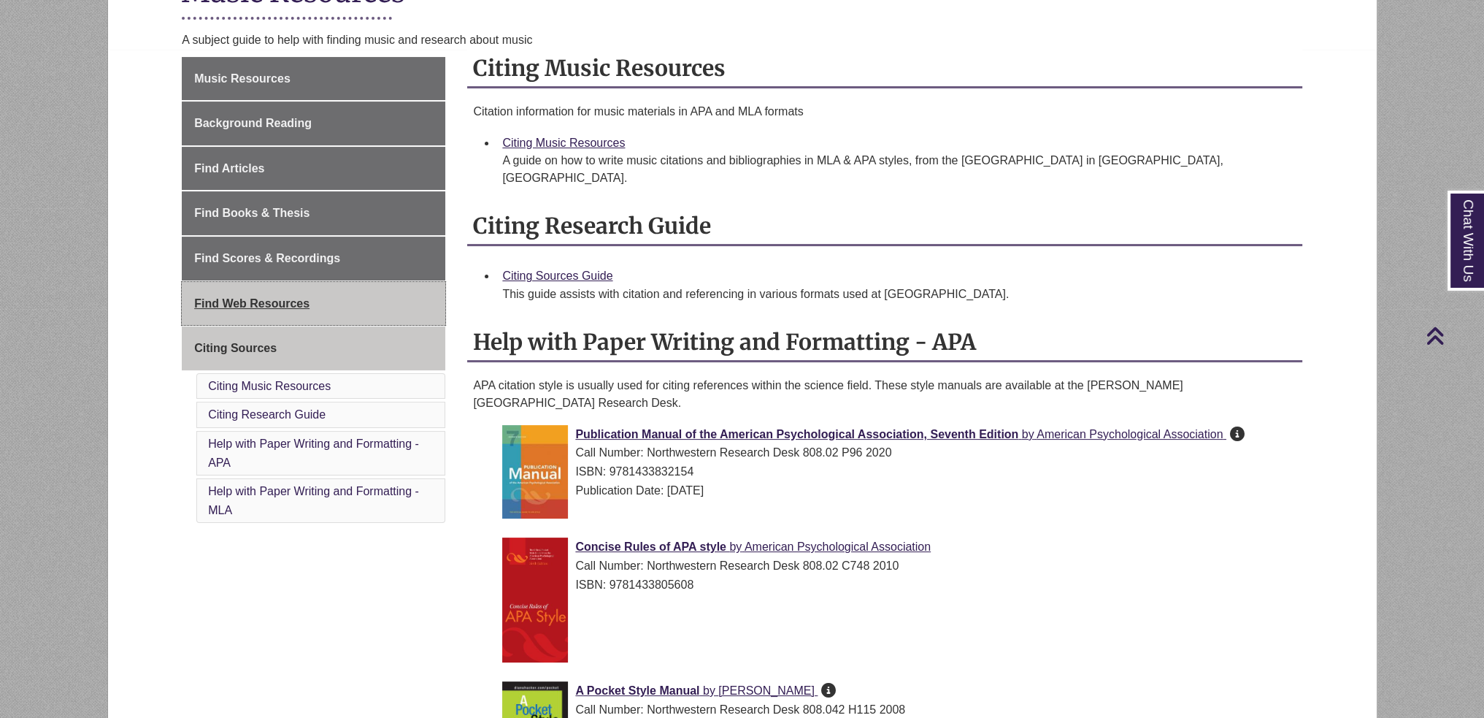
click at [406, 293] on link "Find Web Resources" at bounding box center [314, 304] width 264 height 44
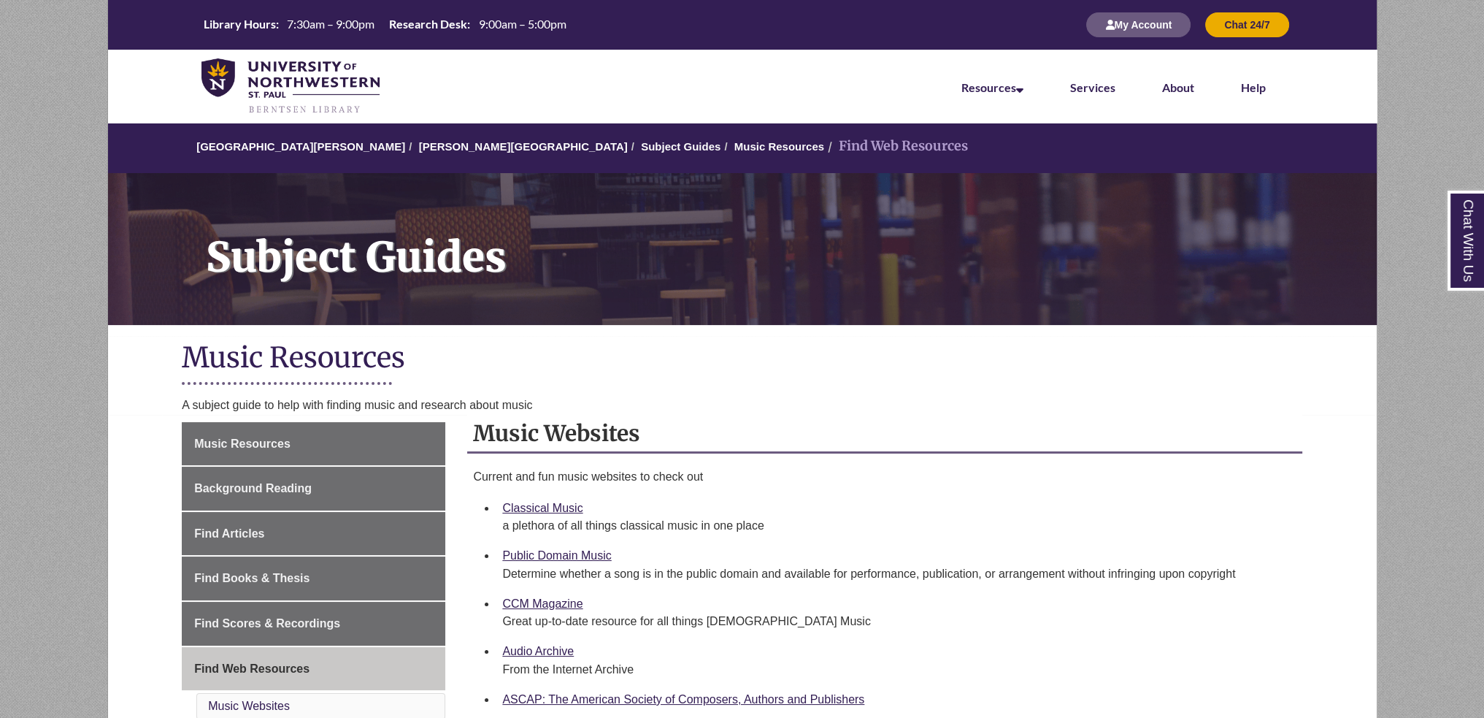
scroll to position [365, 0]
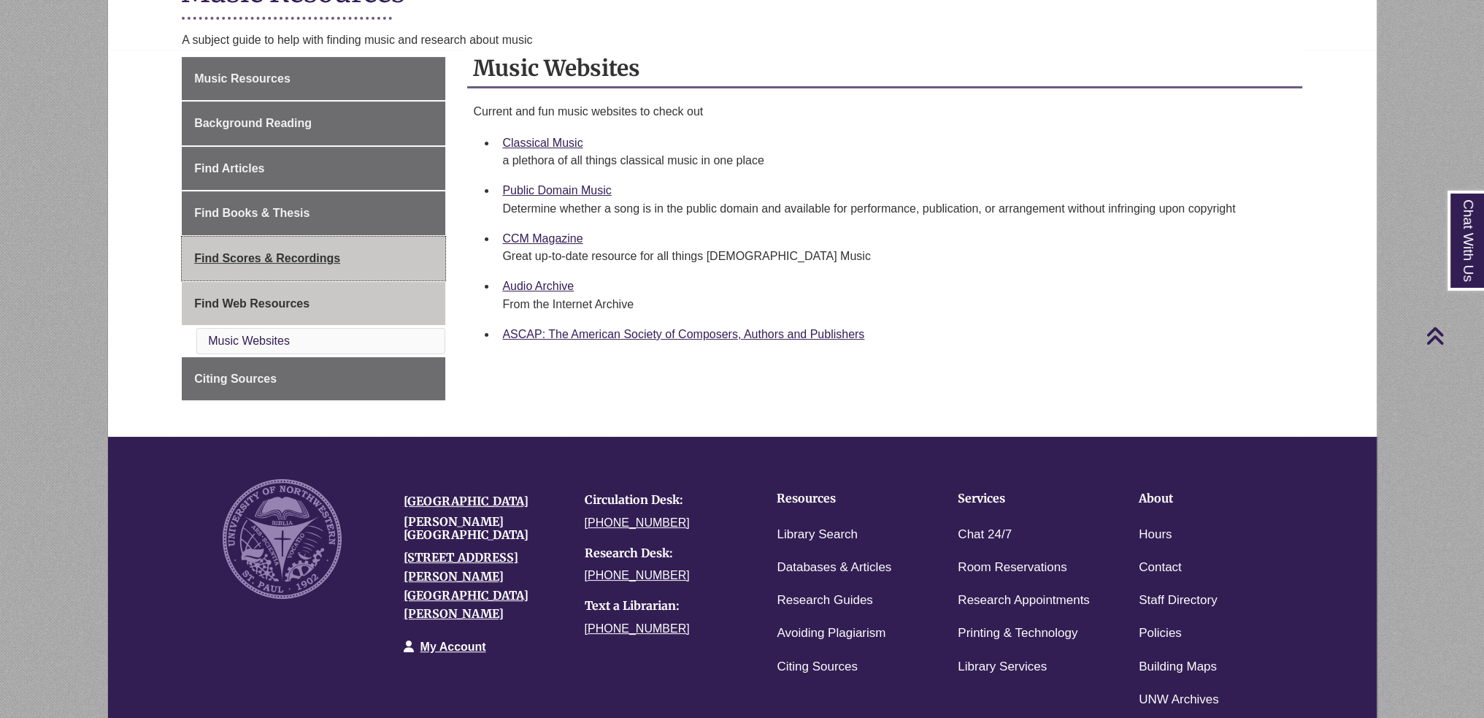
click at [306, 255] on span "Find Scores & Recordings" at bounding box center [267, 258] width 146 height 12
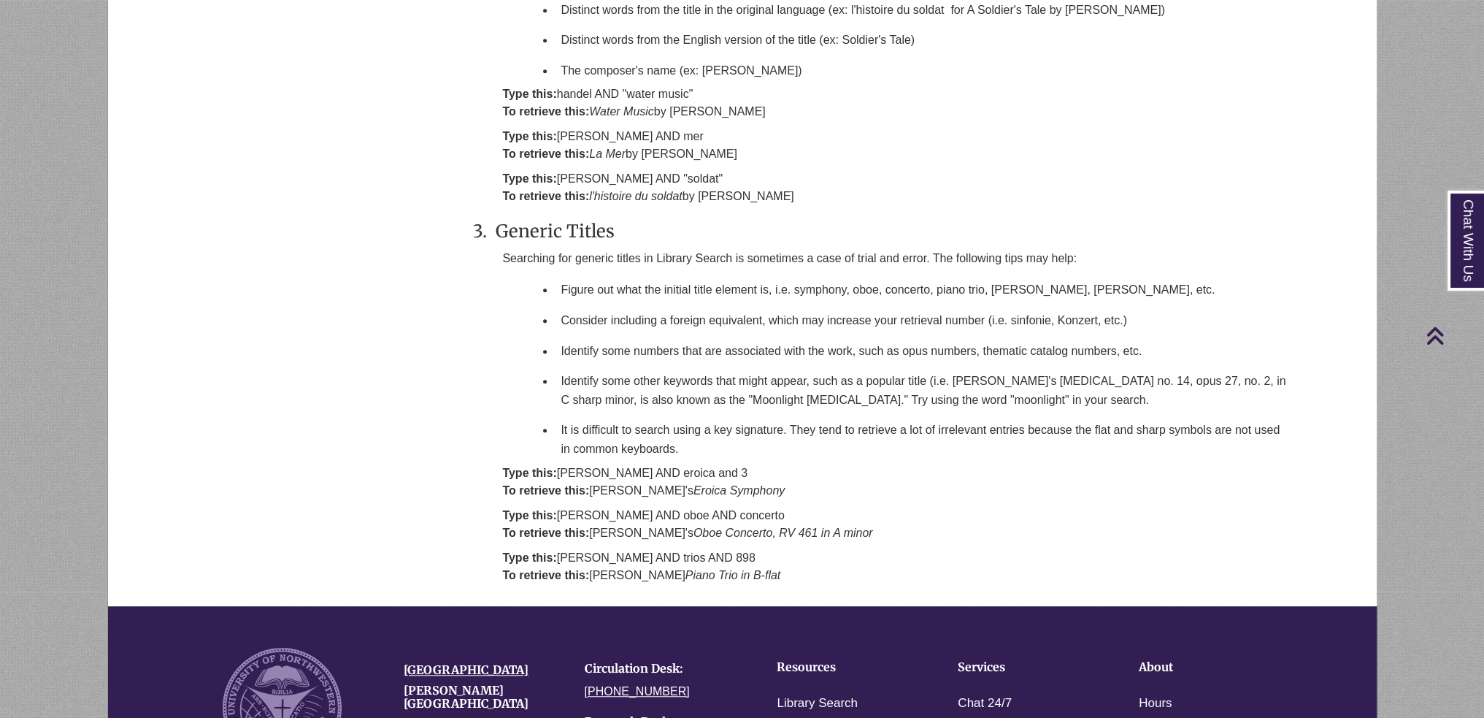
scroll to position [1022, 0]
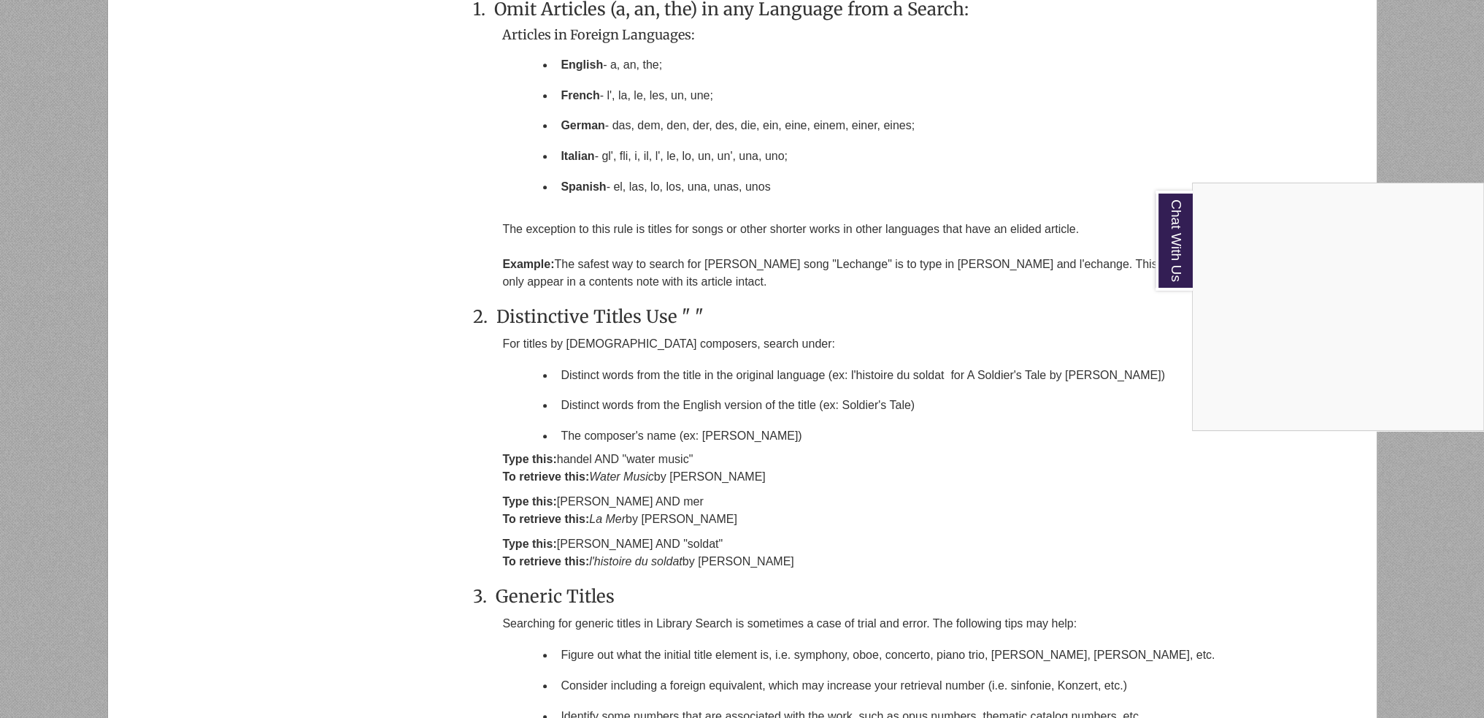
drag, startPoint x: 1051, startPoint y: 161, endPoint x: 1054, endPoint y: 134, distance: 27.9
click at [1054, 135] on div "Chat With Us" at bounding box center [742, 359] width 1484 height 718
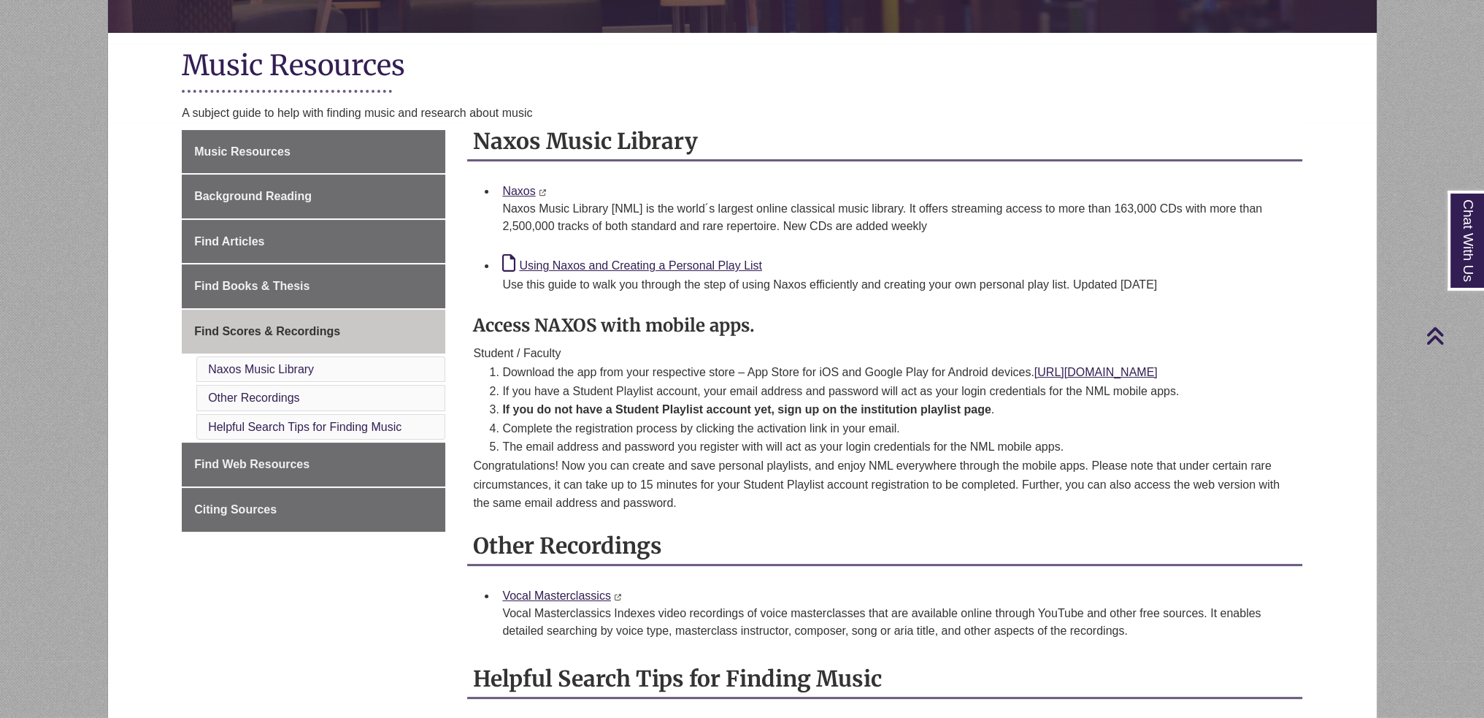
scroll to position [0, 0]
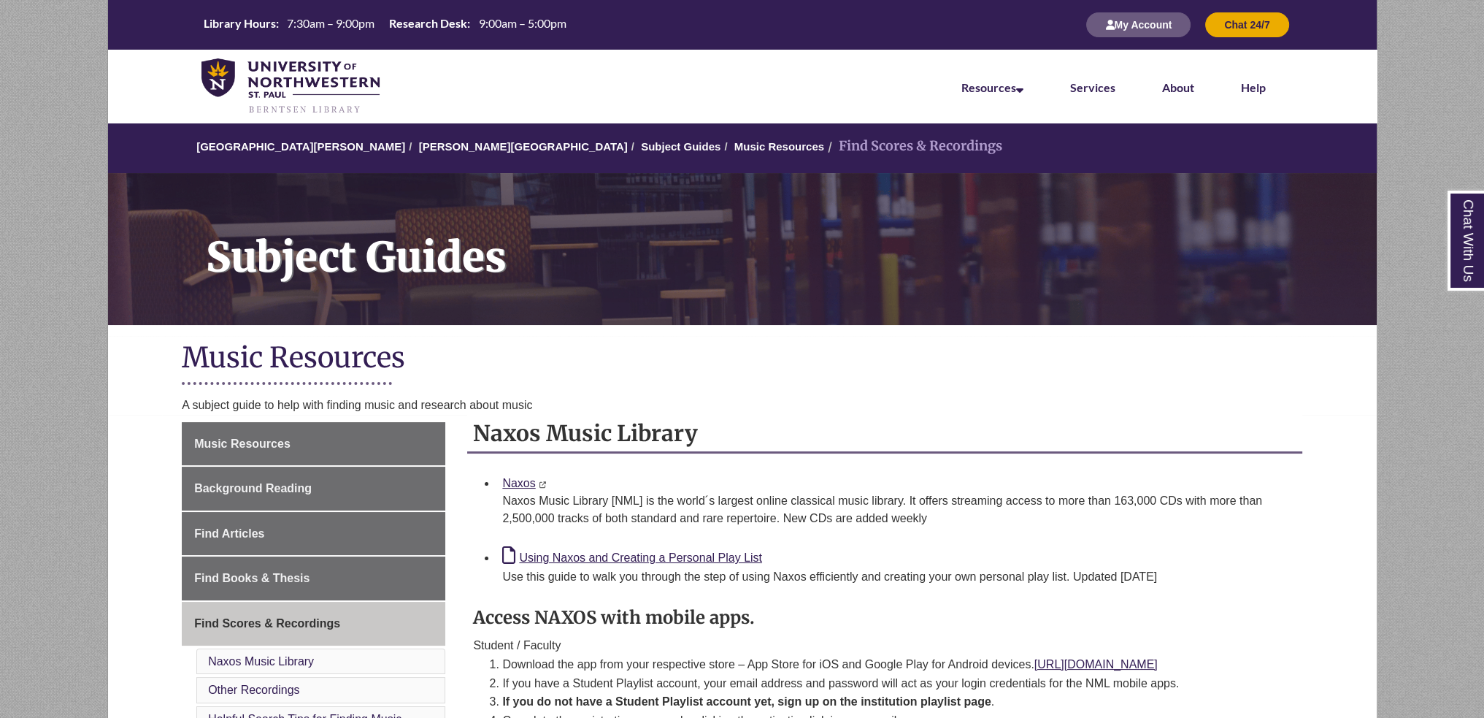
click at [721, 154] on li "Music Resources" at bounding box center [773, 147] width 104 height 18
click at [721, 138] on li "Music Resources" at bounding box center [773, 147] width 104 height 18
click at [735, 146] on link "Music Resources" at bounding box center [780, 146] width 90 height 12
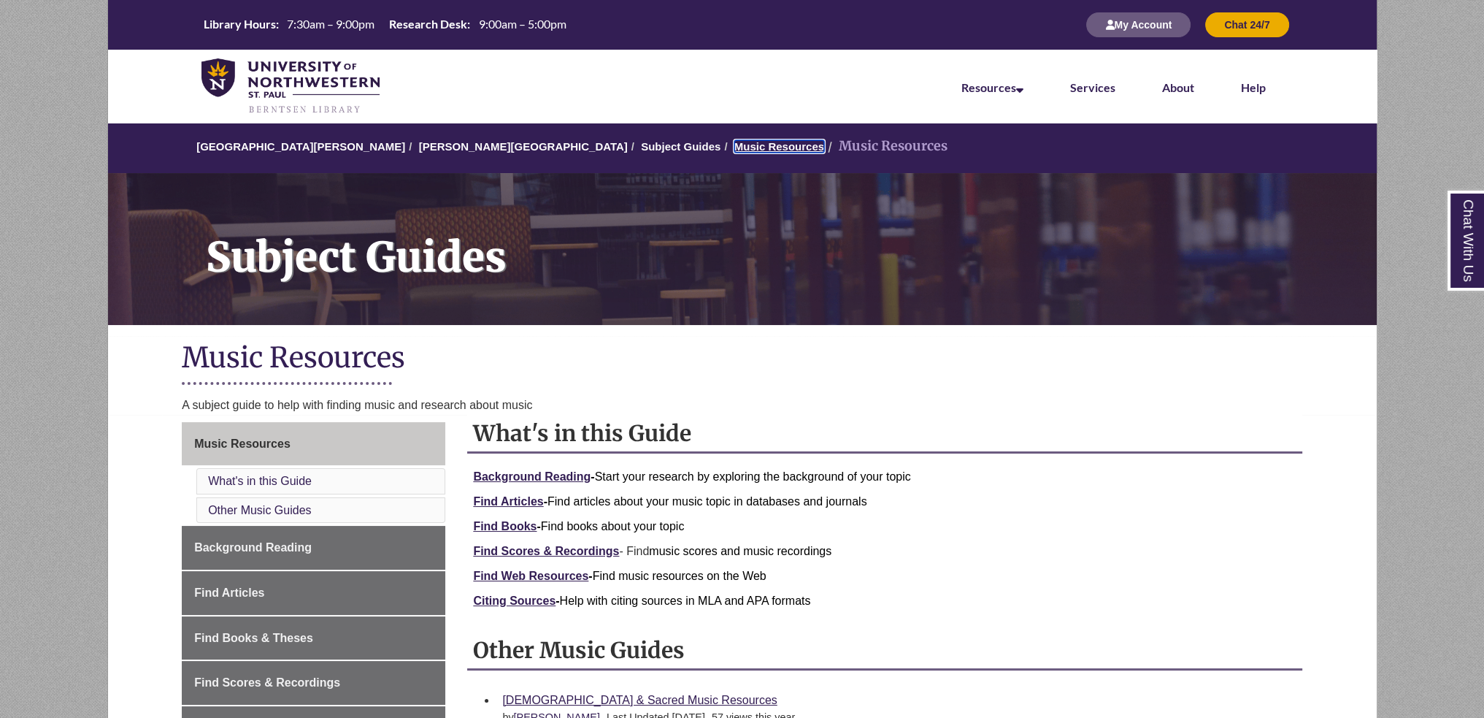
click at [735, 148] on link "Music Resources" at bounding box center [780, 146] width 90 height 12
click at [445, 139] on li "[PERSON_NAME][GEOGRAPHIC_DATA]" at bounding box center [516, 147] width 222 height 18
click at [458, 147] on link "[PERSON_NAME][GEOGRAPHIC_DATA]" at bounding box center [523, 146] width 209 height 12
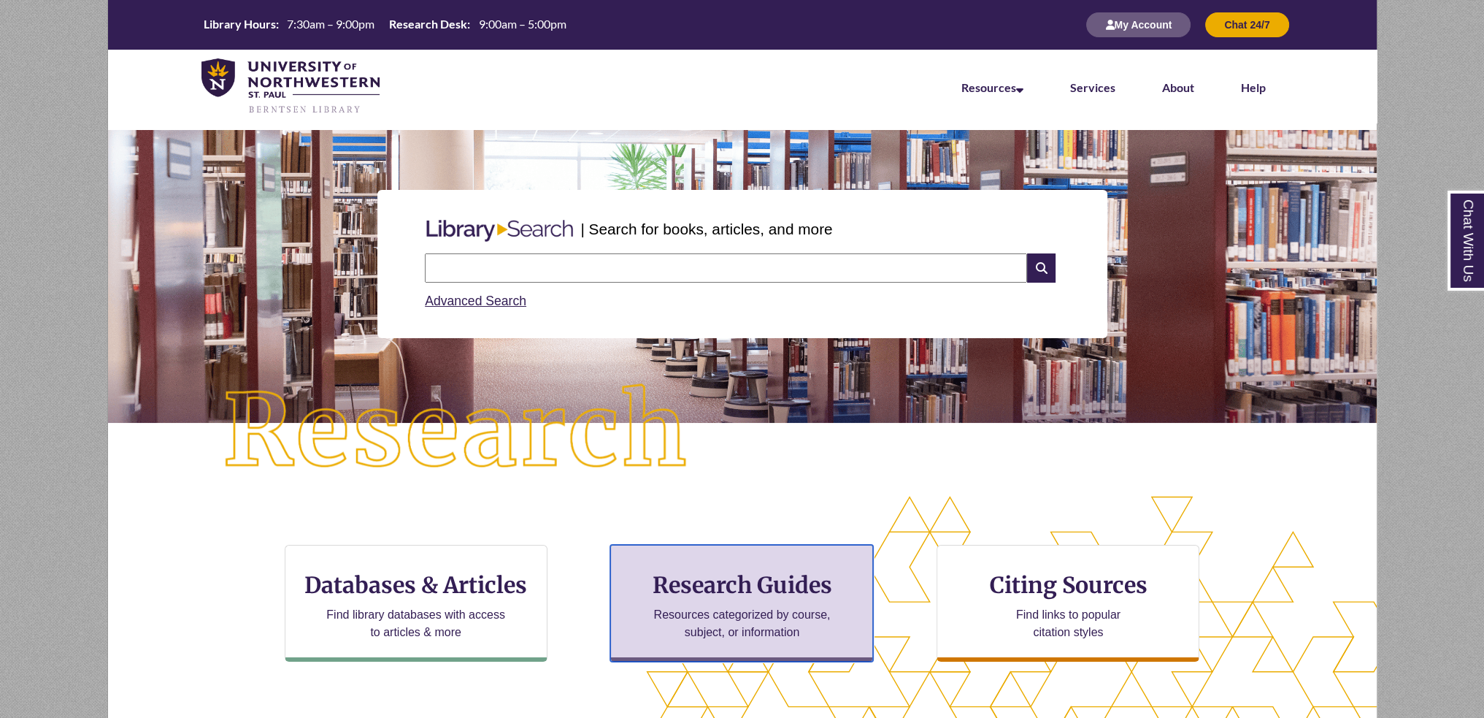
click at [764, 627] on p "Resources categorized by course, subject, or information" at bounding box center [742, 623] width 191 height 35
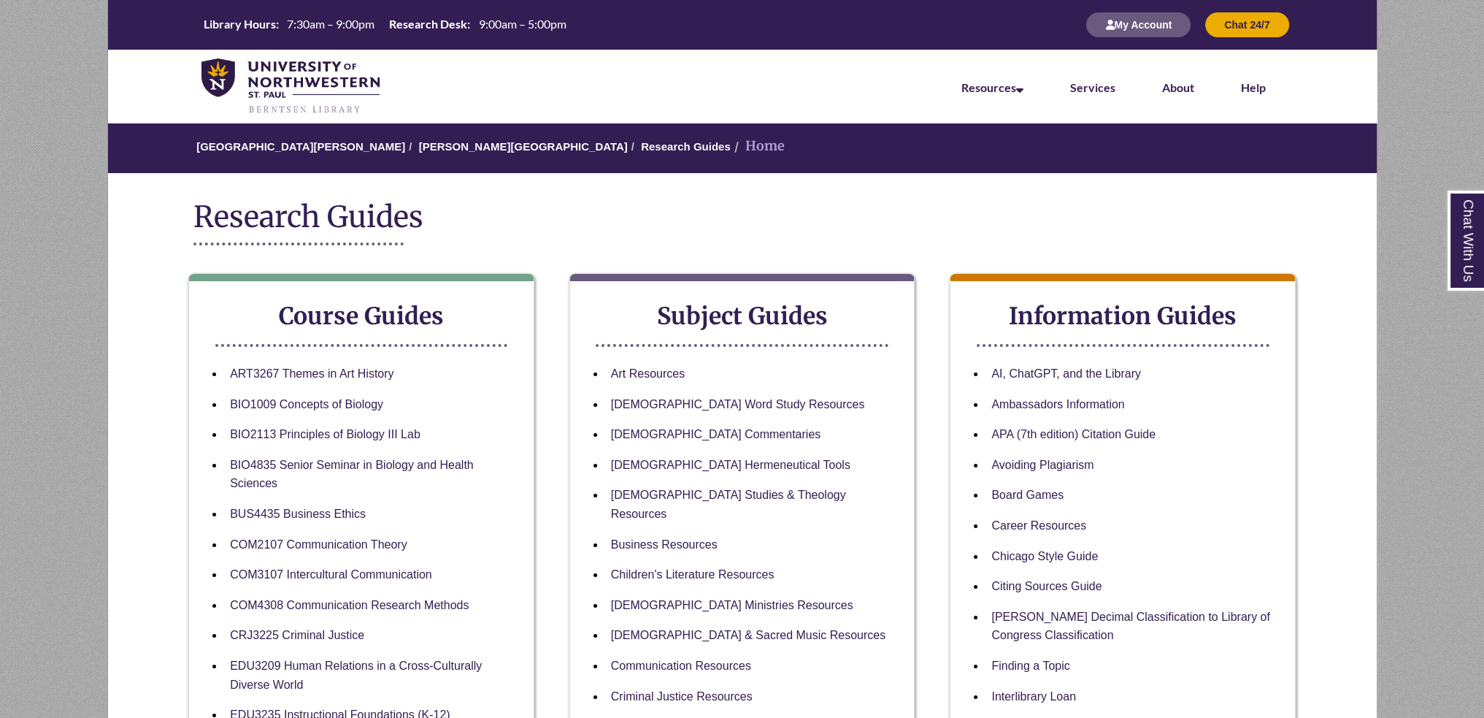
drag, startPoint x: 0, startPoint y: 0, endPoint x: 683, endPoint y: 597, distance: 907.1
click at [683, 597] on li "[DEMOGRAPHIC_DATA] Ministries Resources" at bounding box center [754, 605] width 298 height 31
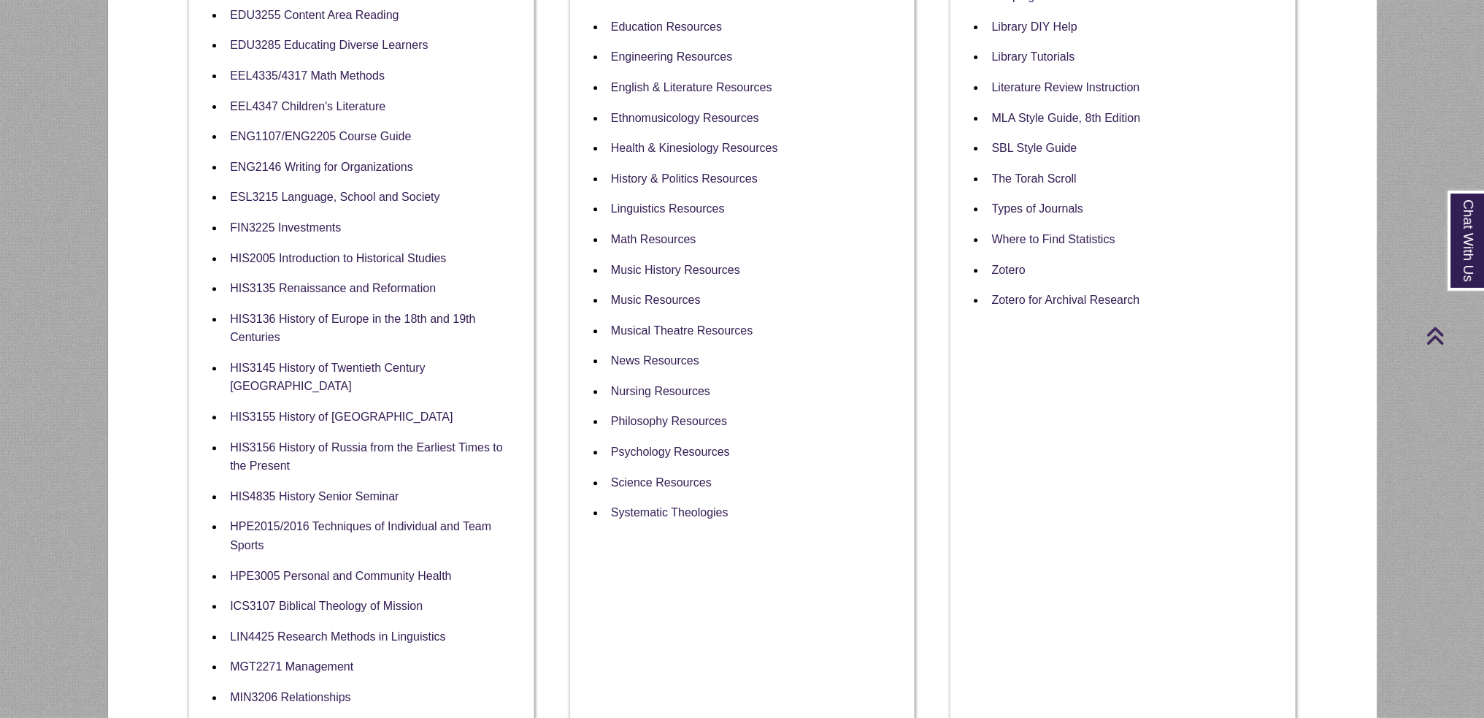
scroll to position [803, 0]
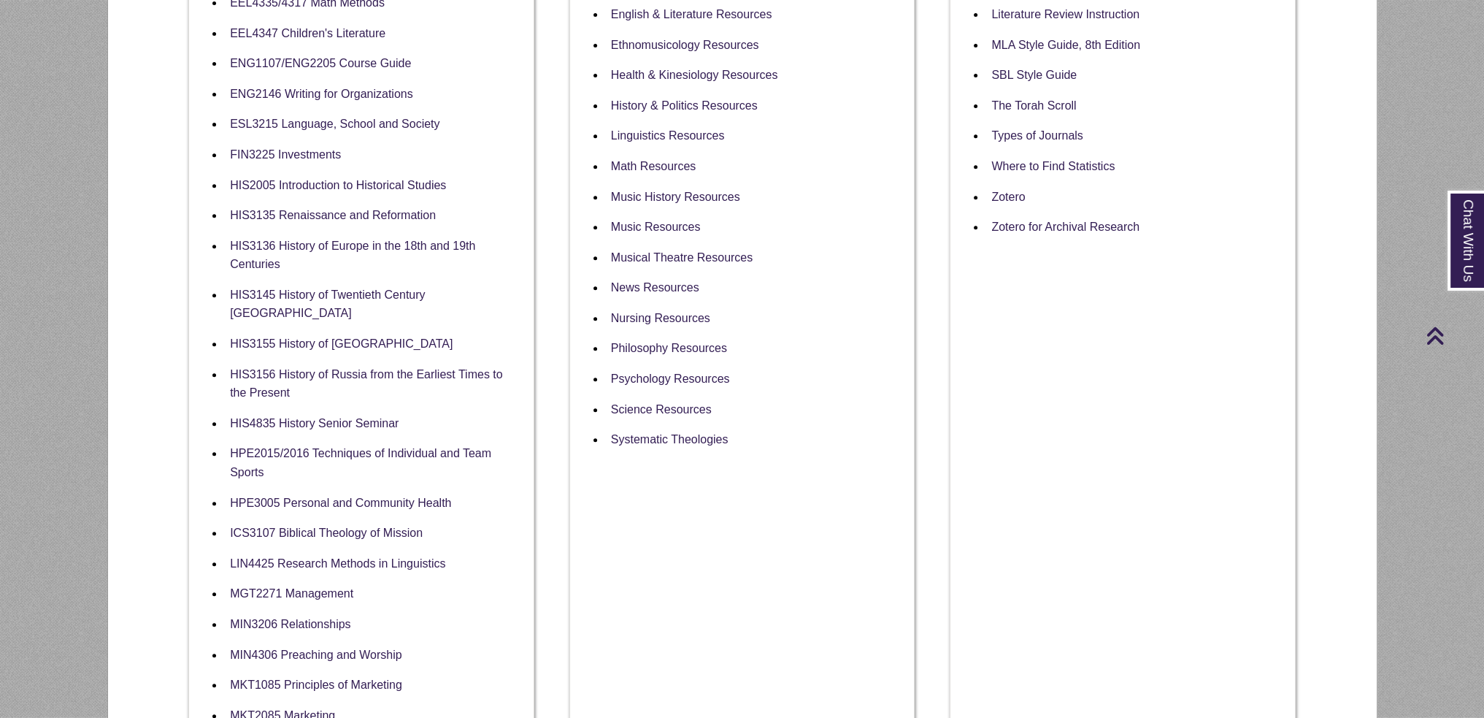
click at [845, 364] on li "Psychology Resources" at bounding box center [754, 379] width 298 height 31
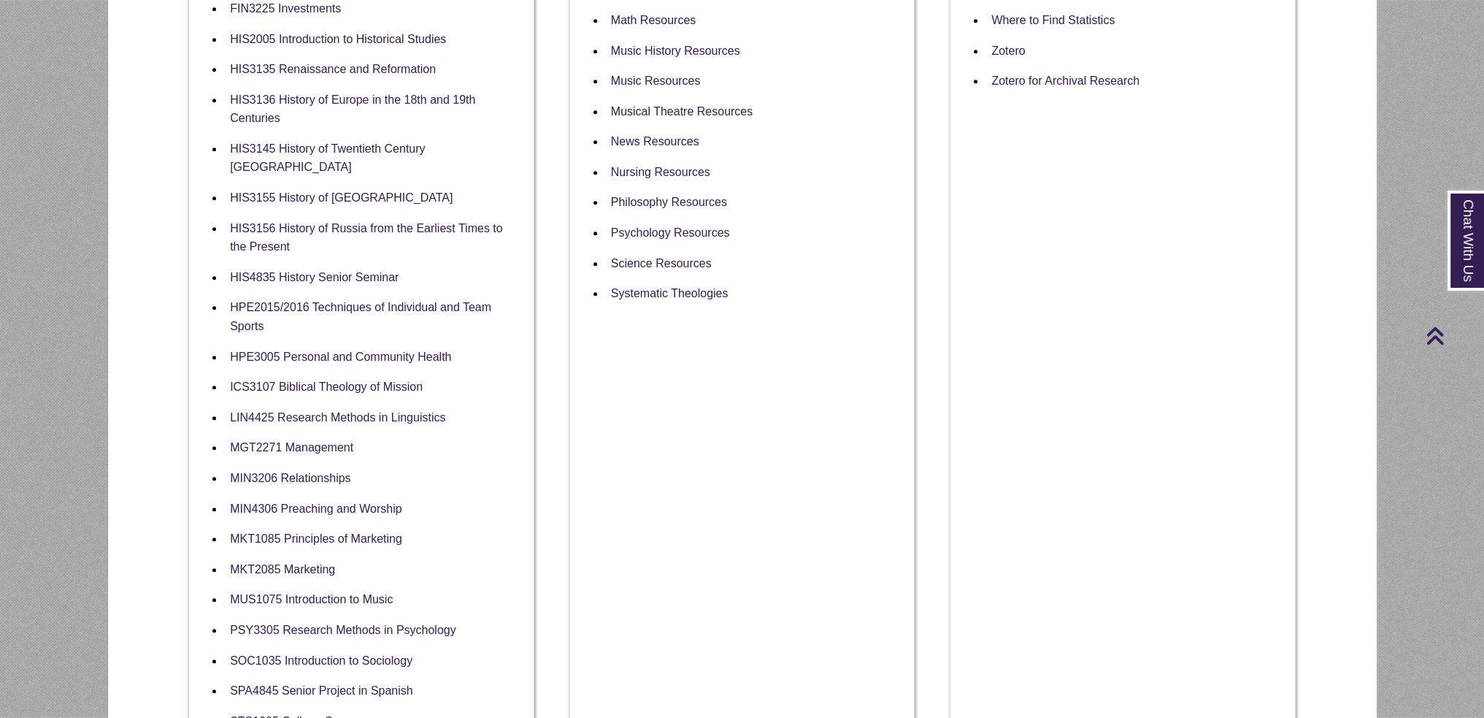
scroll to position [1168, 0]
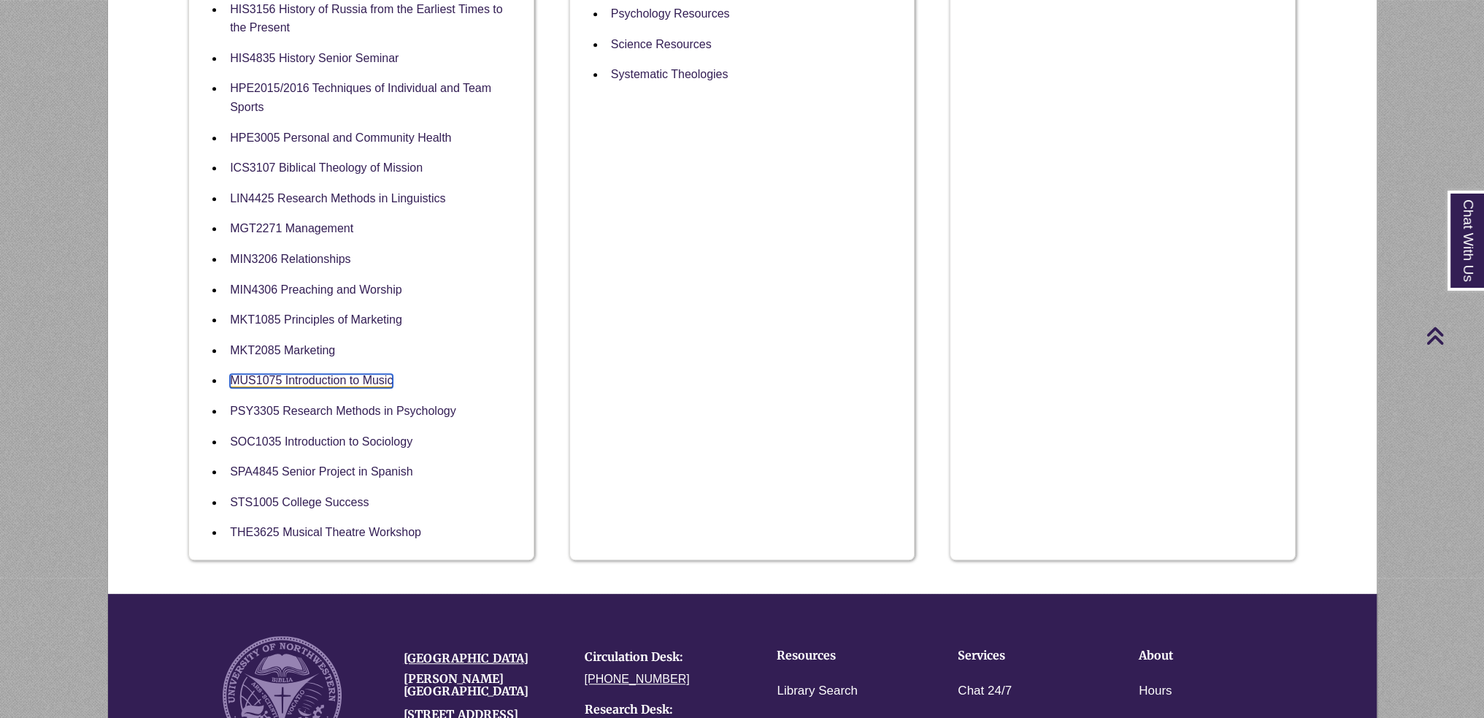
click at [331, 374] on link "MUS1075 Introduction to Music" at bounding box center [311, 381] width 163 height 14
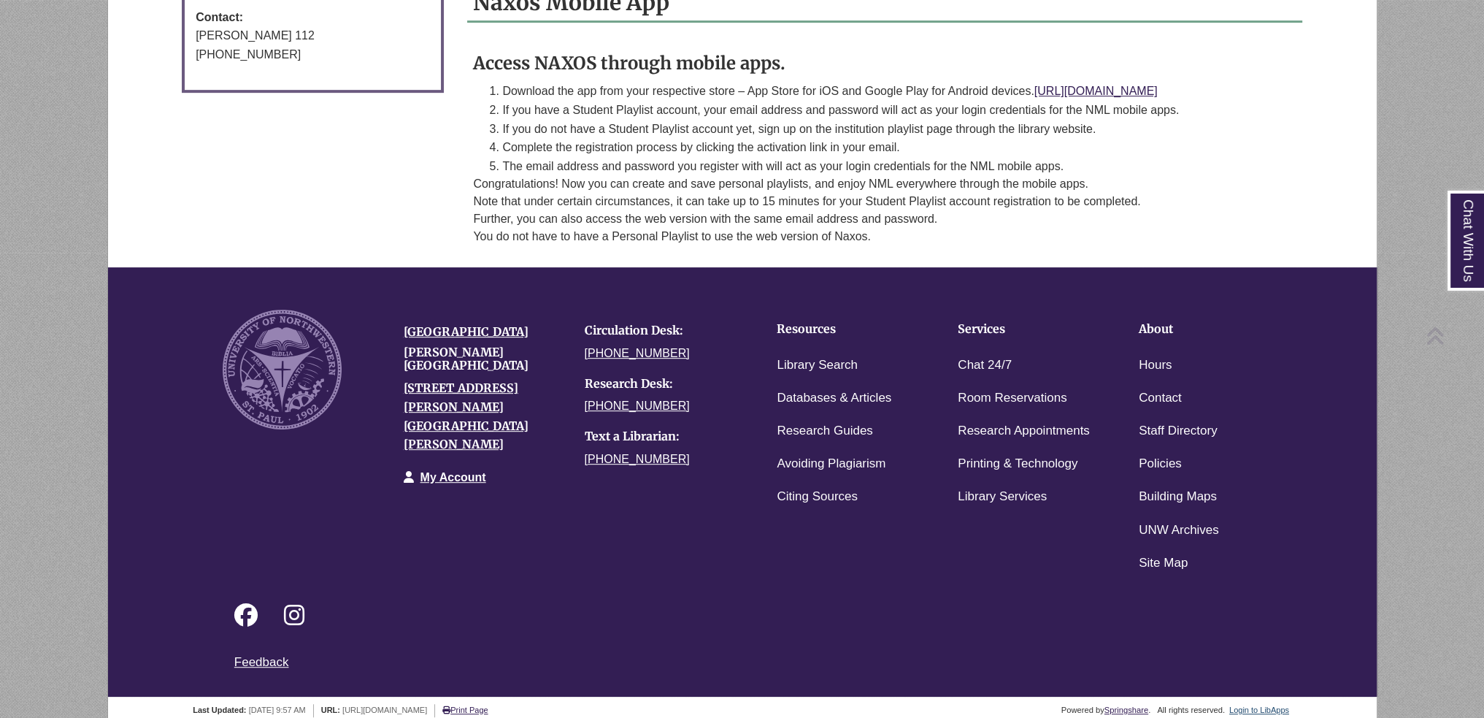
scroll to position [952, 0]
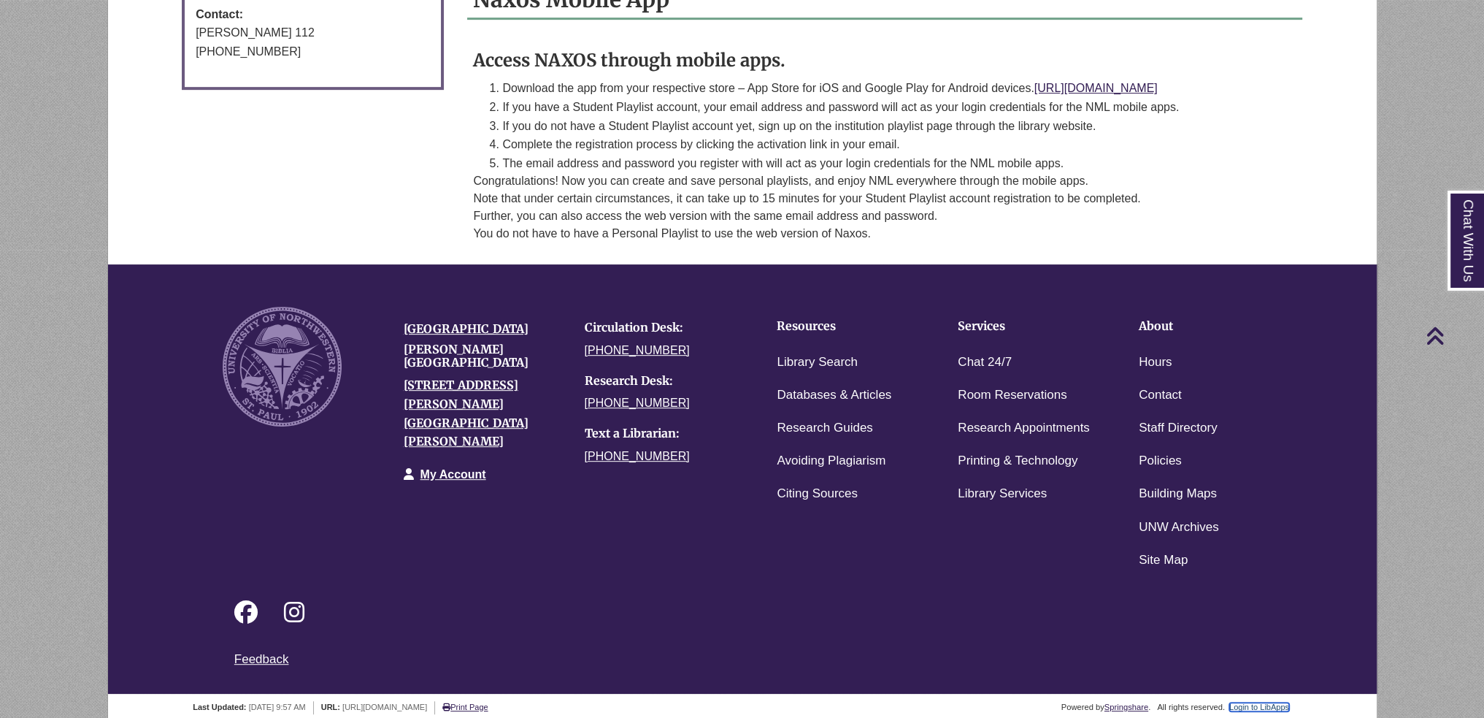
click at [1279, 702] on link "Login to LibApps" at bounding box center [1260, 706] width 60 height 9
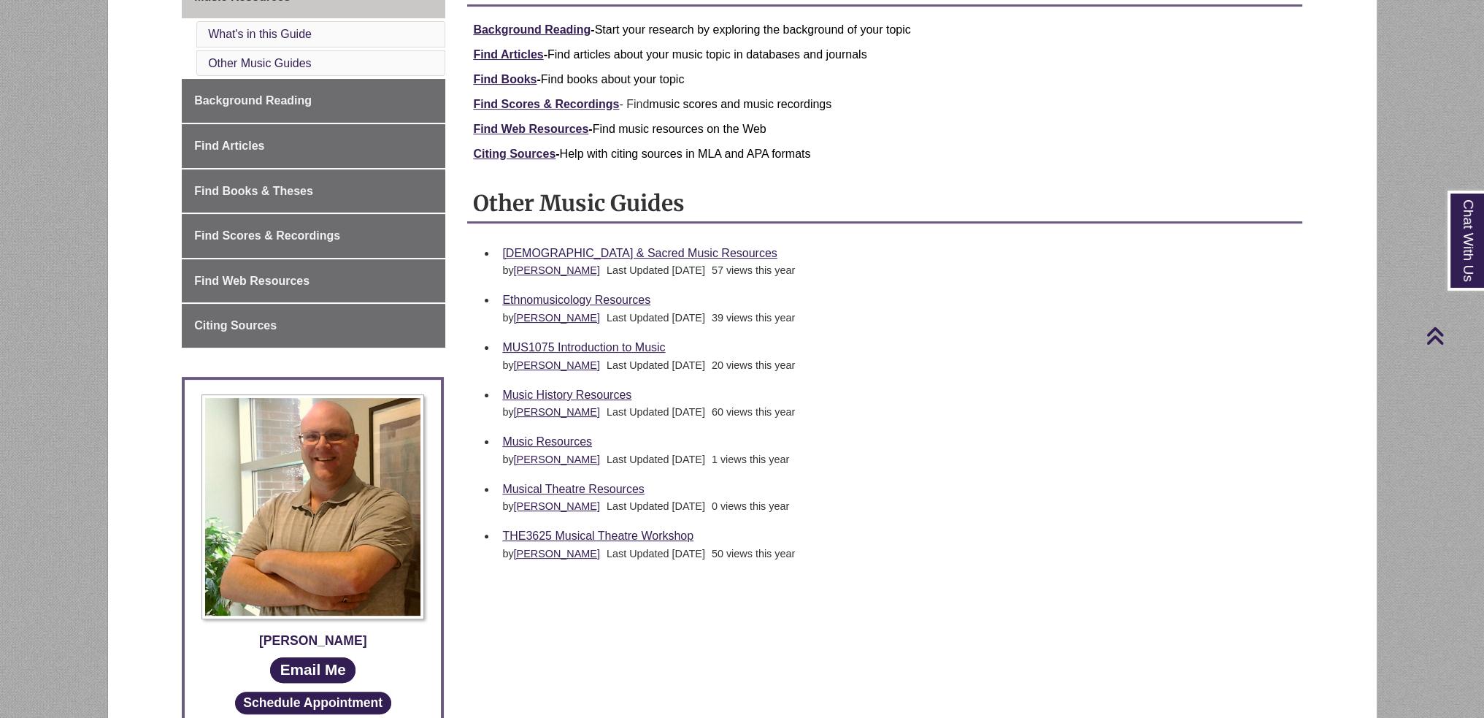
scroll to position [155, 0]
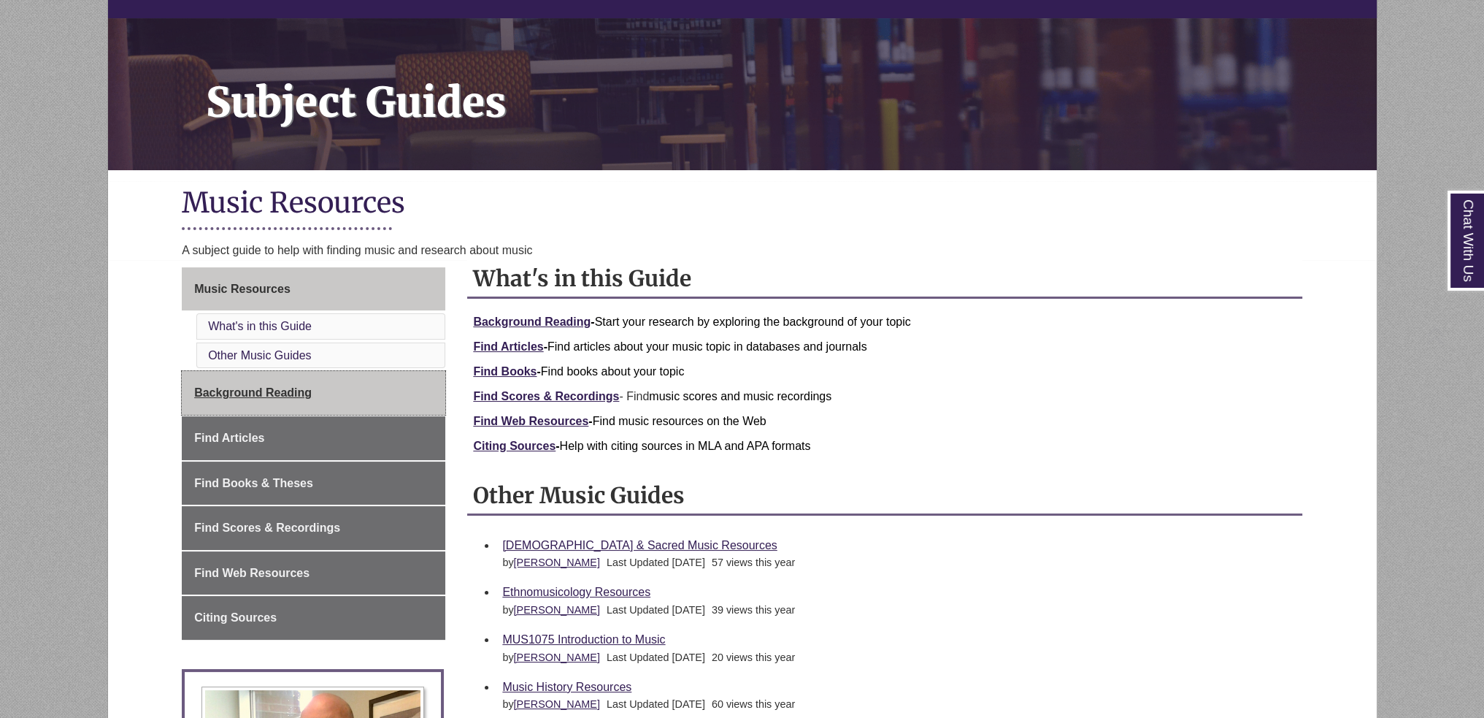
click at [249, 378] on link "Background Reading" at bounding box center [314, 393] width 264 height 44
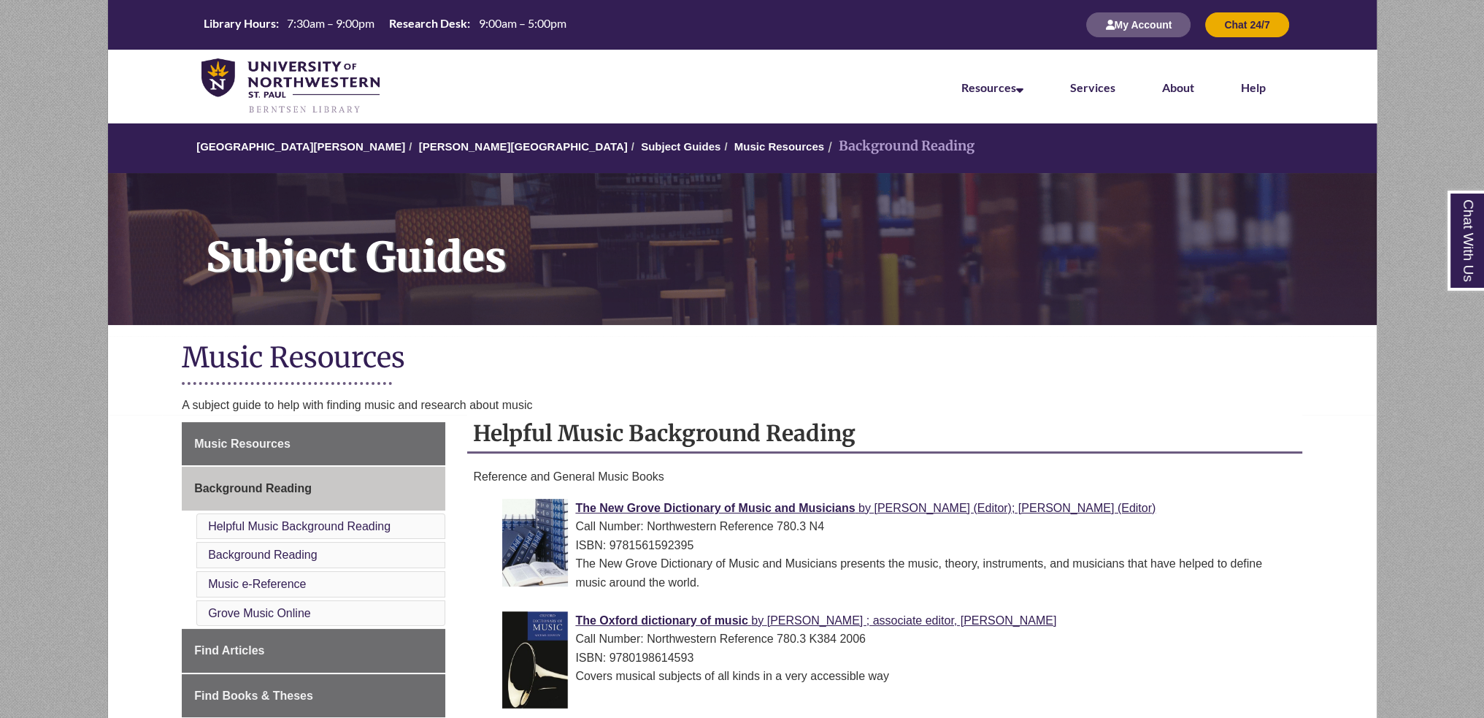
scroll to position [365, 0]
